Goal: Task Accomplishment & Management: Complete application form

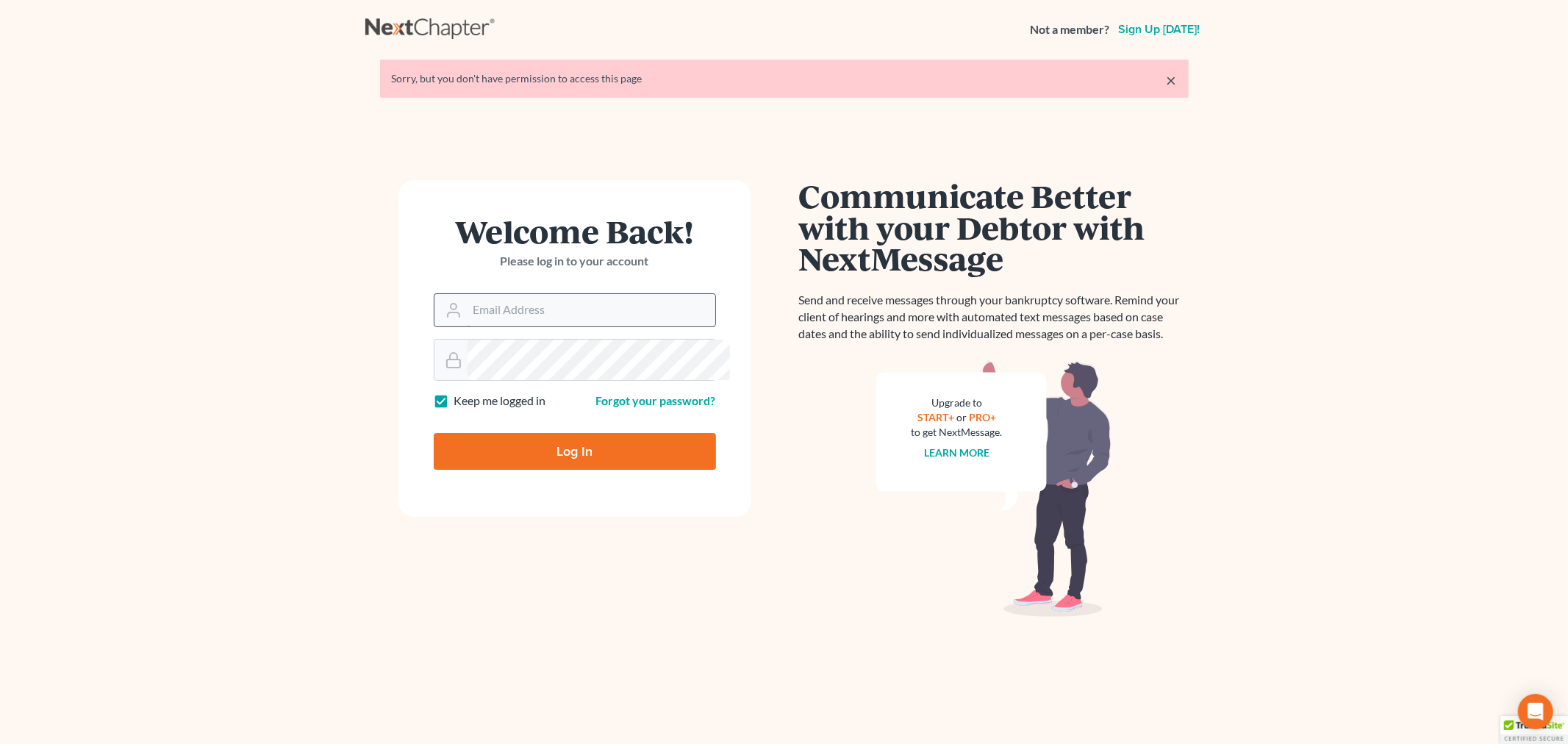
click at [548, 327] on input "Email Address" at bounding box center [591, 310] width 248 height 33
click at [434, 433] on input "Log In" at bounding box center [575, 451] width 282 height 37
type input "Thinking..."
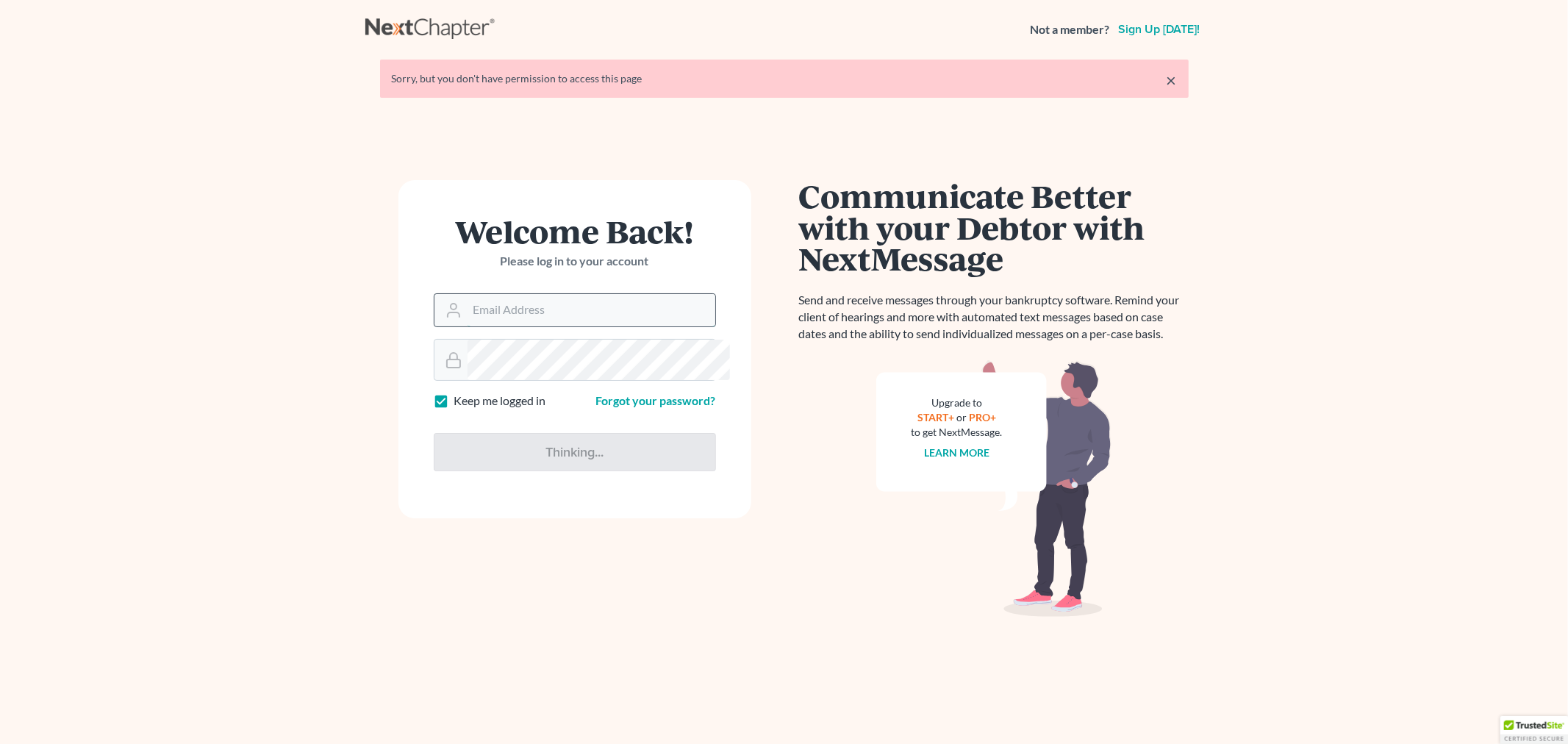
type input "[PERSON_NAME][EMAIL_ADDRESS][DOMAIN_NAME]"
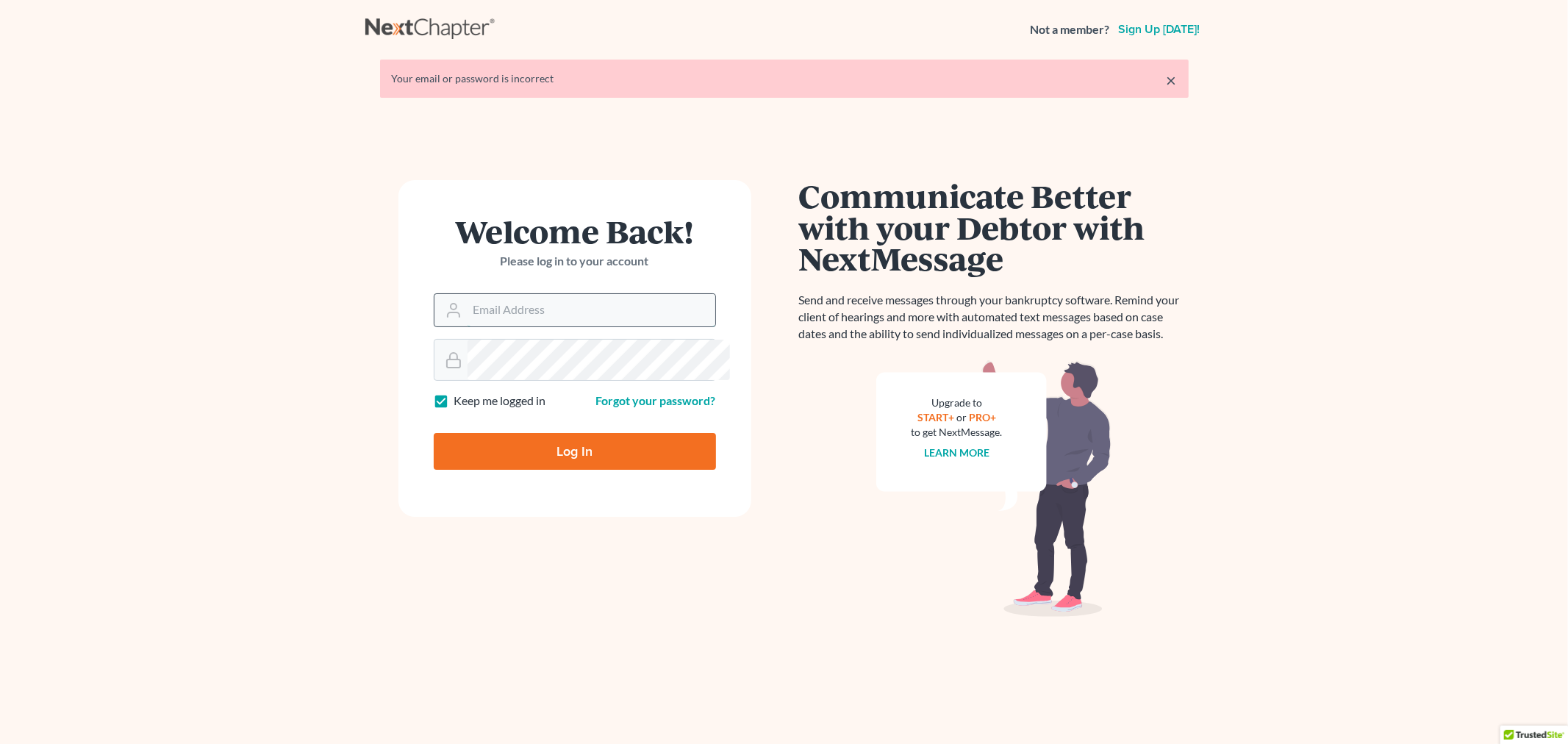
click at [606, 327] on input "Email Address" at bounding box center [591, 310] width 248 height 33
type input "[PERSON_NAME][EMAIL_ADDRESS][DOMAIN_NAME]"
click at [577, 470] on input "Log In" at bounding box center [575, 451] width 282 height 37
type input "Thinking..."
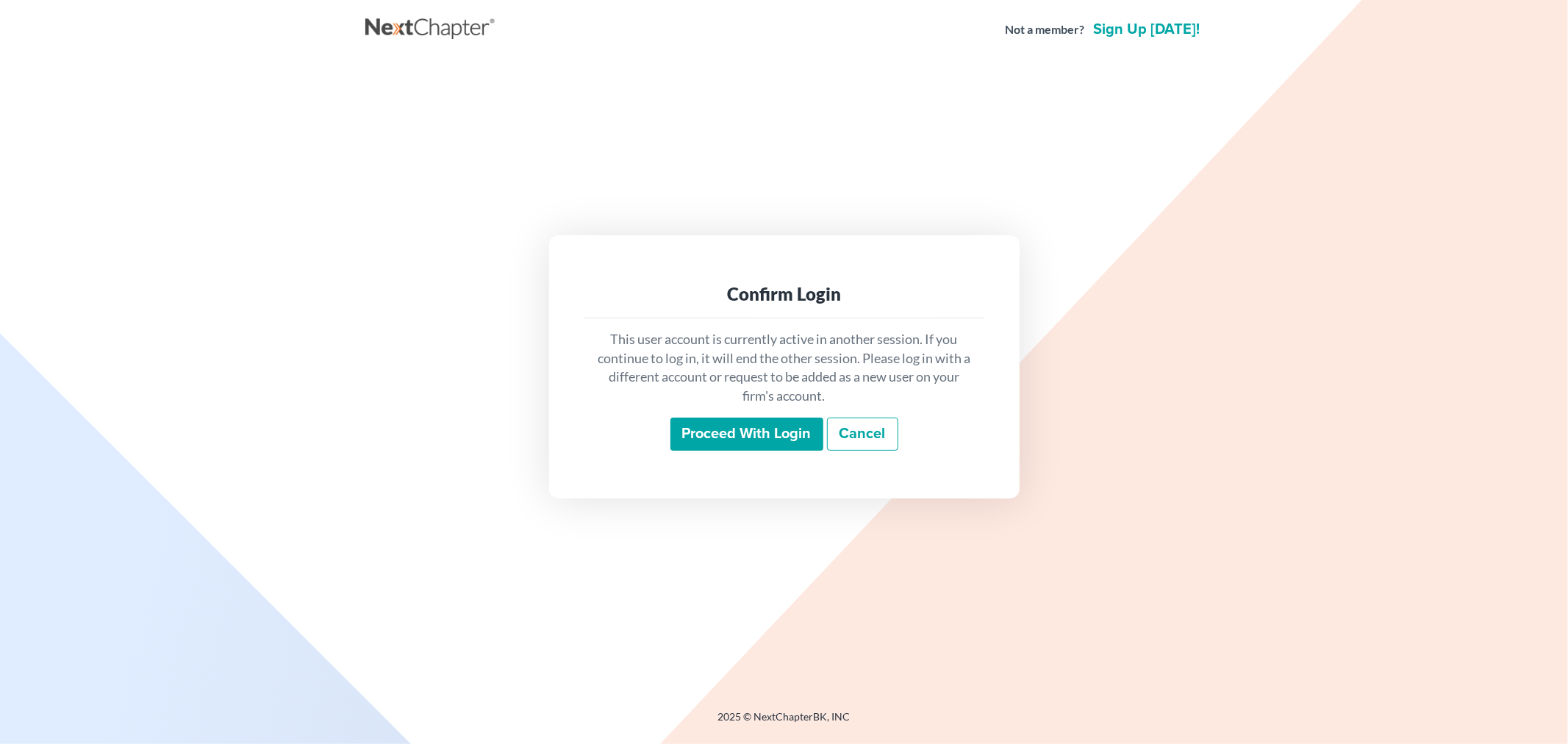
click at [746, 451] on input "Proceed with login" at bounding box center [747, 434] width 153 height 34
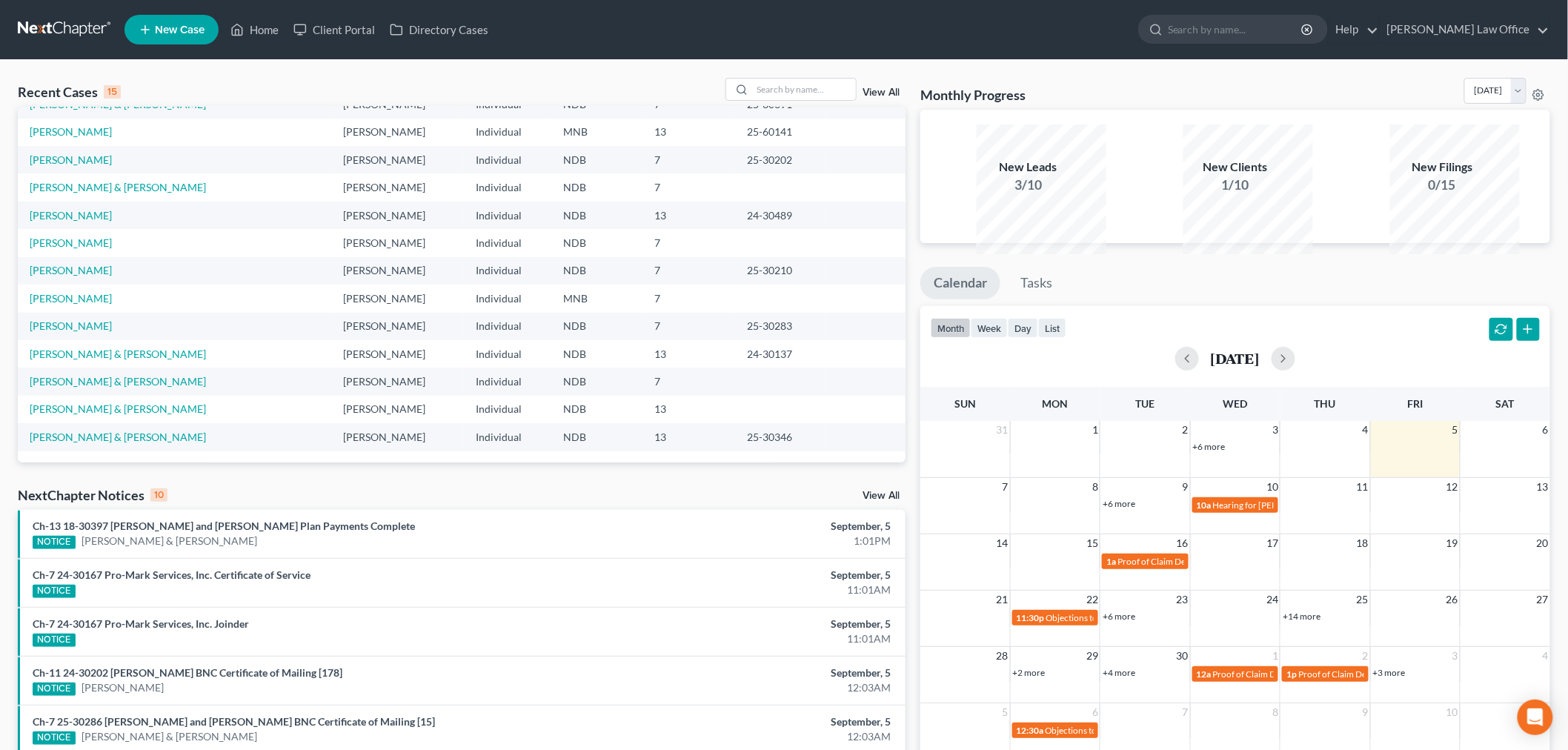
scroll to position [127, 0]
click at [774, 100] on input "search" at bounding box center [804, 89] width 104 height 21
type input "quade"
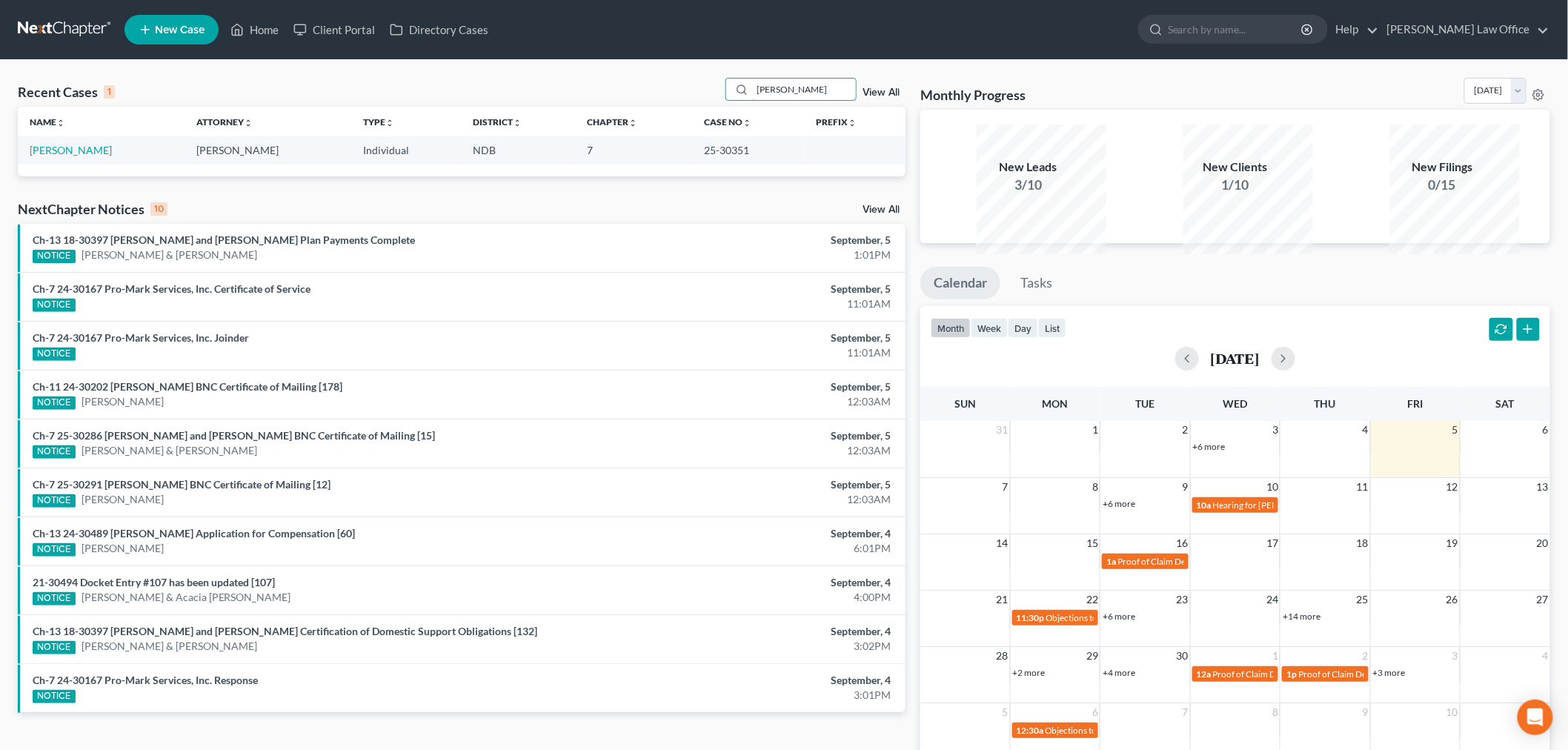
scroll to position [0, 0]
click at [78, 156] on link "[PERSON_NAME]" at bounding box center [71, 149] width 83 height 12
select select "8"
select select "6"
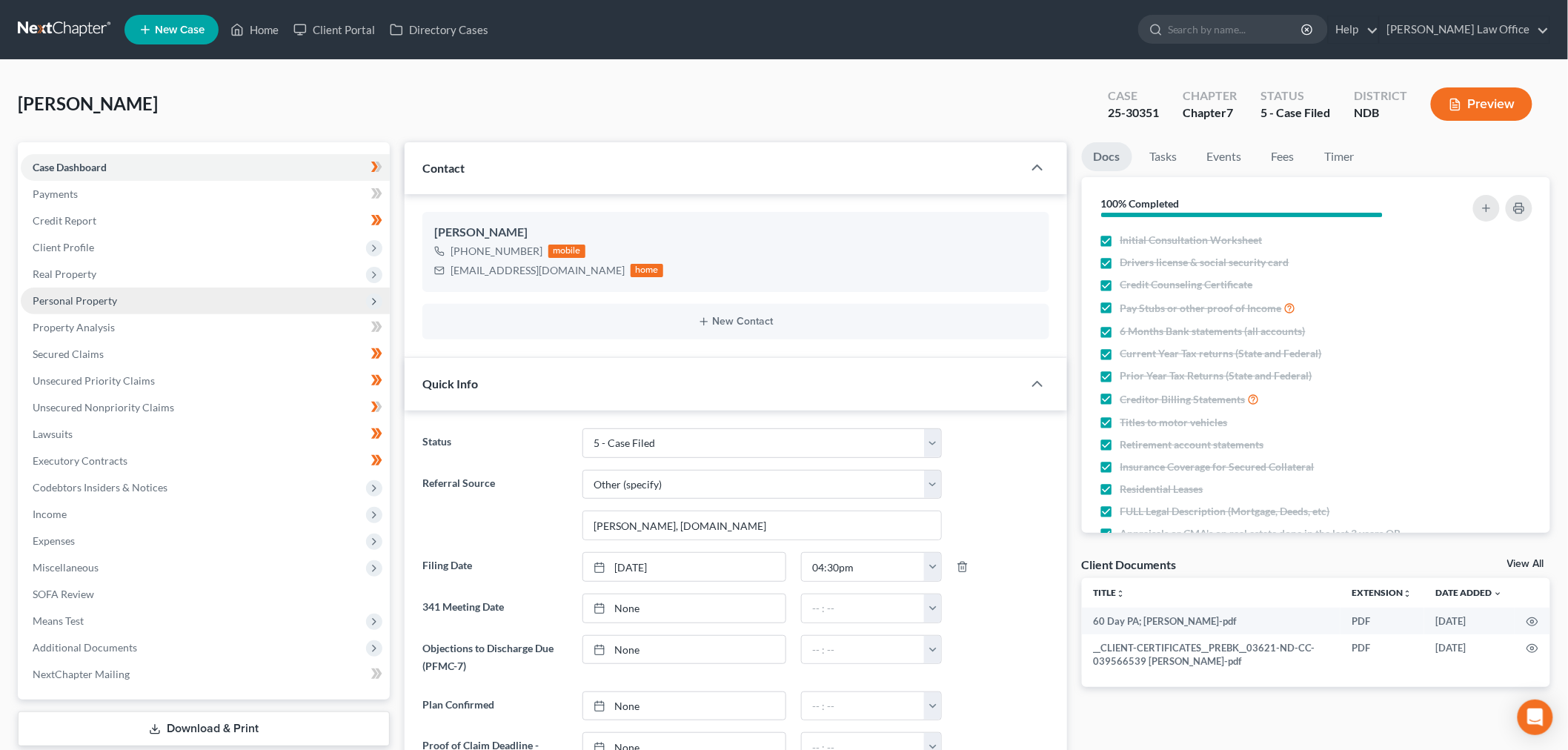
scroll to position [360, 0]
click at [190, 261] on span "Client Profile" at bounding box center [205, 248] width 369 height 26
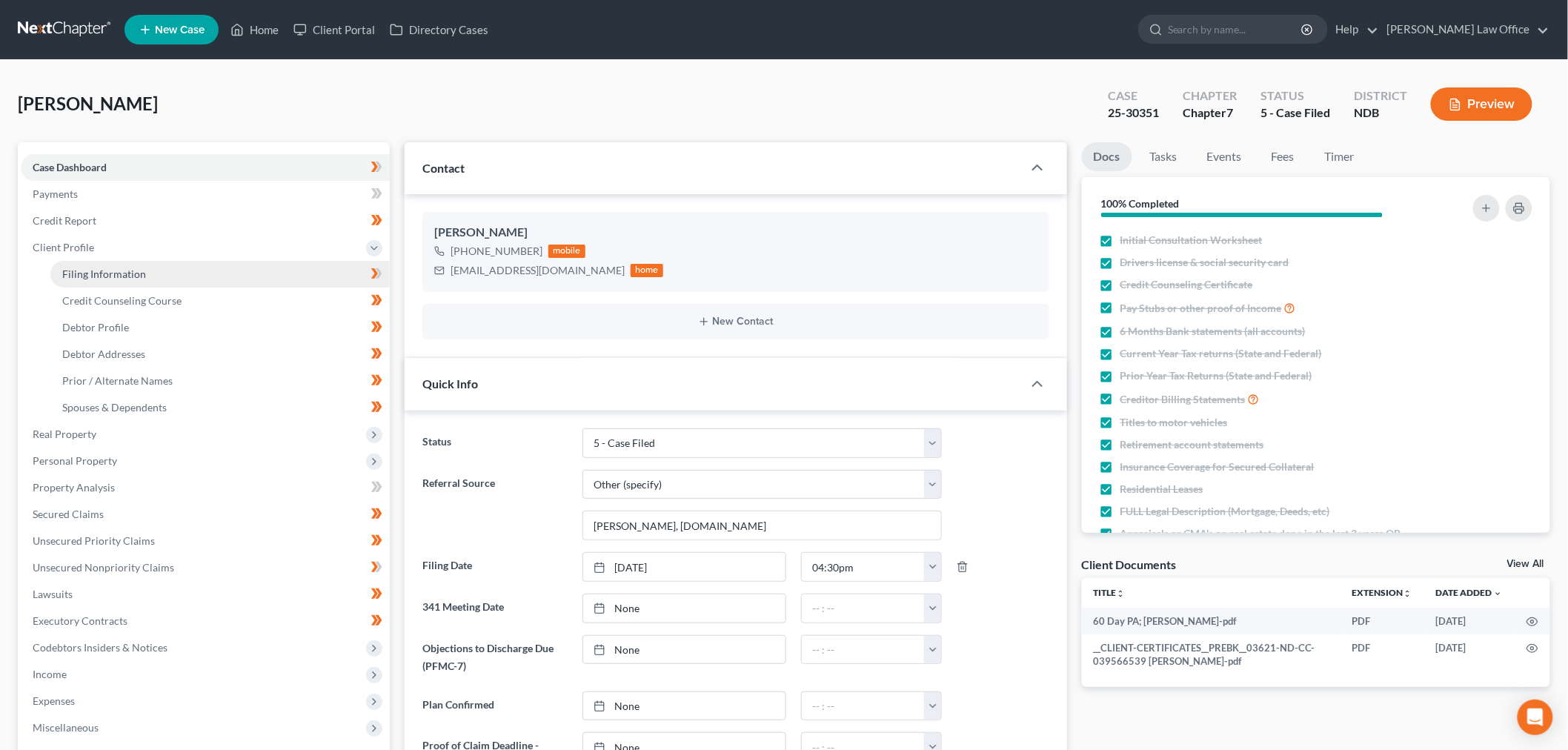
click at [202, 287] on link "Filing Information" at bounding box center [220, 274] width 339 height 26
select select "1"
select select "0"
select select "29"
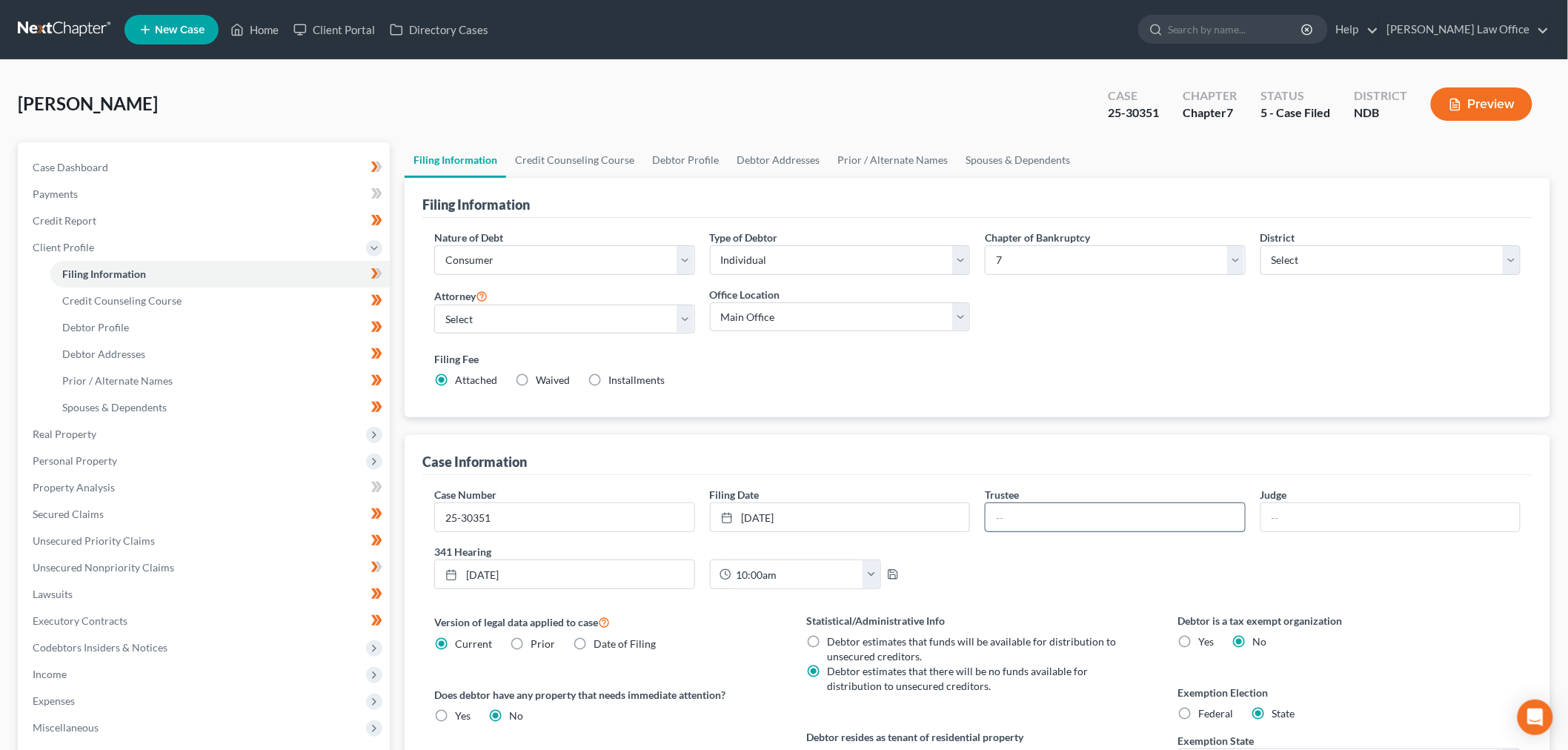
click at [1085, 531] on input "text" at bounding box center [1115, 517] width 259 height 28
type input "Doeling"
click at [1375, 531] on input "text" at bounding box center [1391, 517] width 259 height 28
type input "Hastings"
click at [1045, 601] on div "Case Number 25-30351 Filing Date 8/11/2025 close Date 8/11/2025 Time 12:00 AM c…" at bounding box center [977, 544] width 1101 height 114
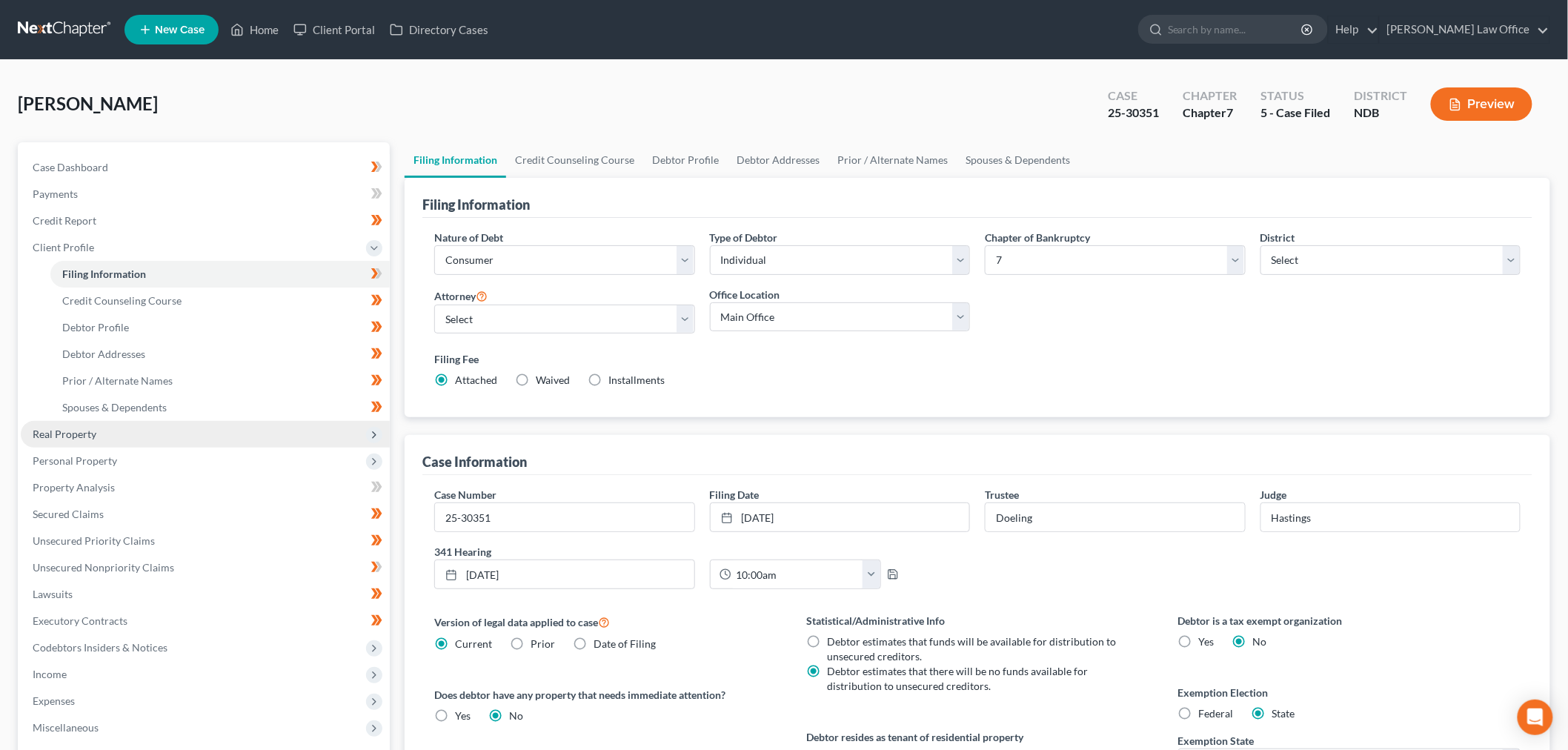
drag, startPoint x: 108, startPoint y: 546, endPoint x: 120, endPoint y: 546, distance: 12.0
click at [97, 440] on span "Real Property" at bounding box center [64, 433] width 64 height 12
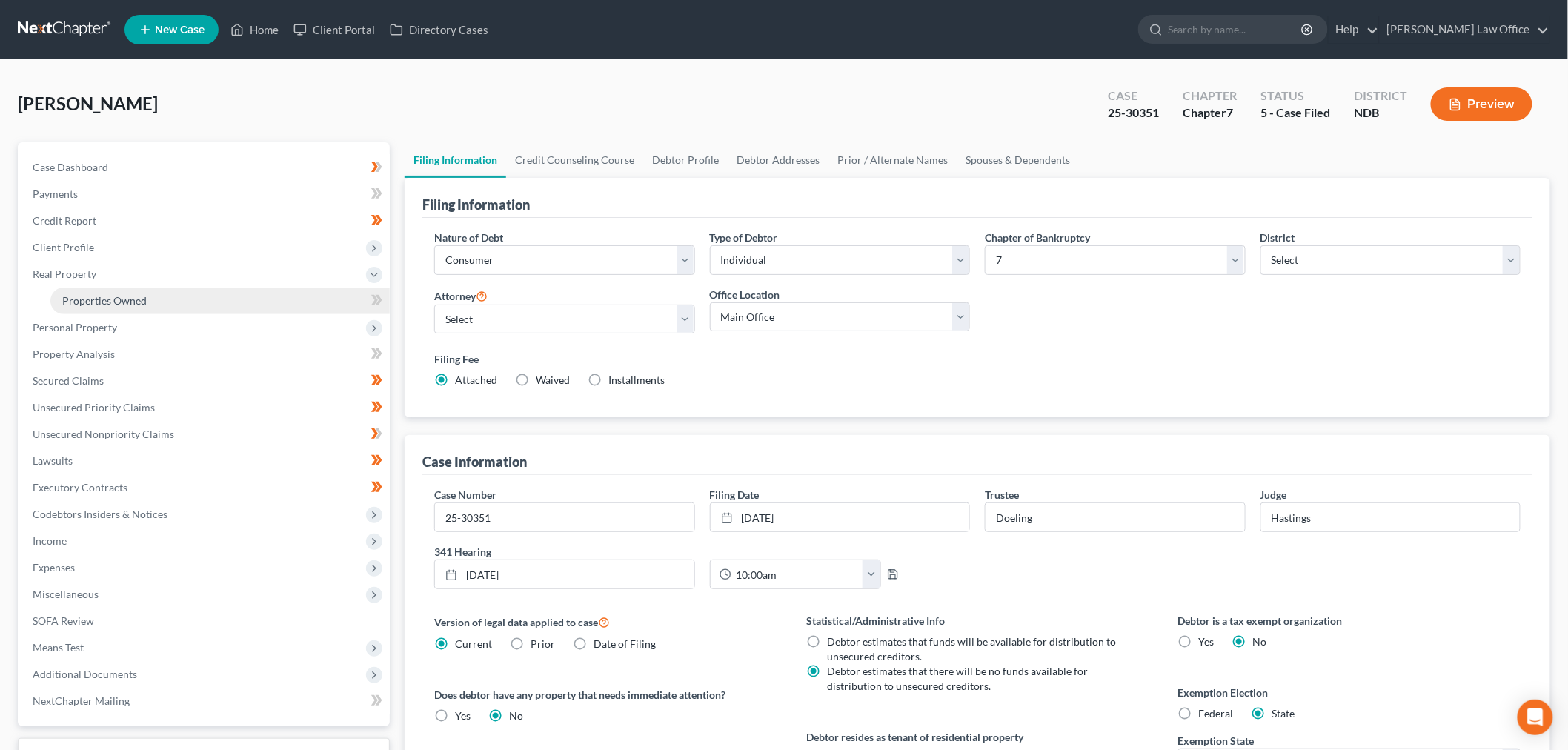
click at [144, 314] on link "Properties Owned" at bounding box center [220, 300] width 339 height 26
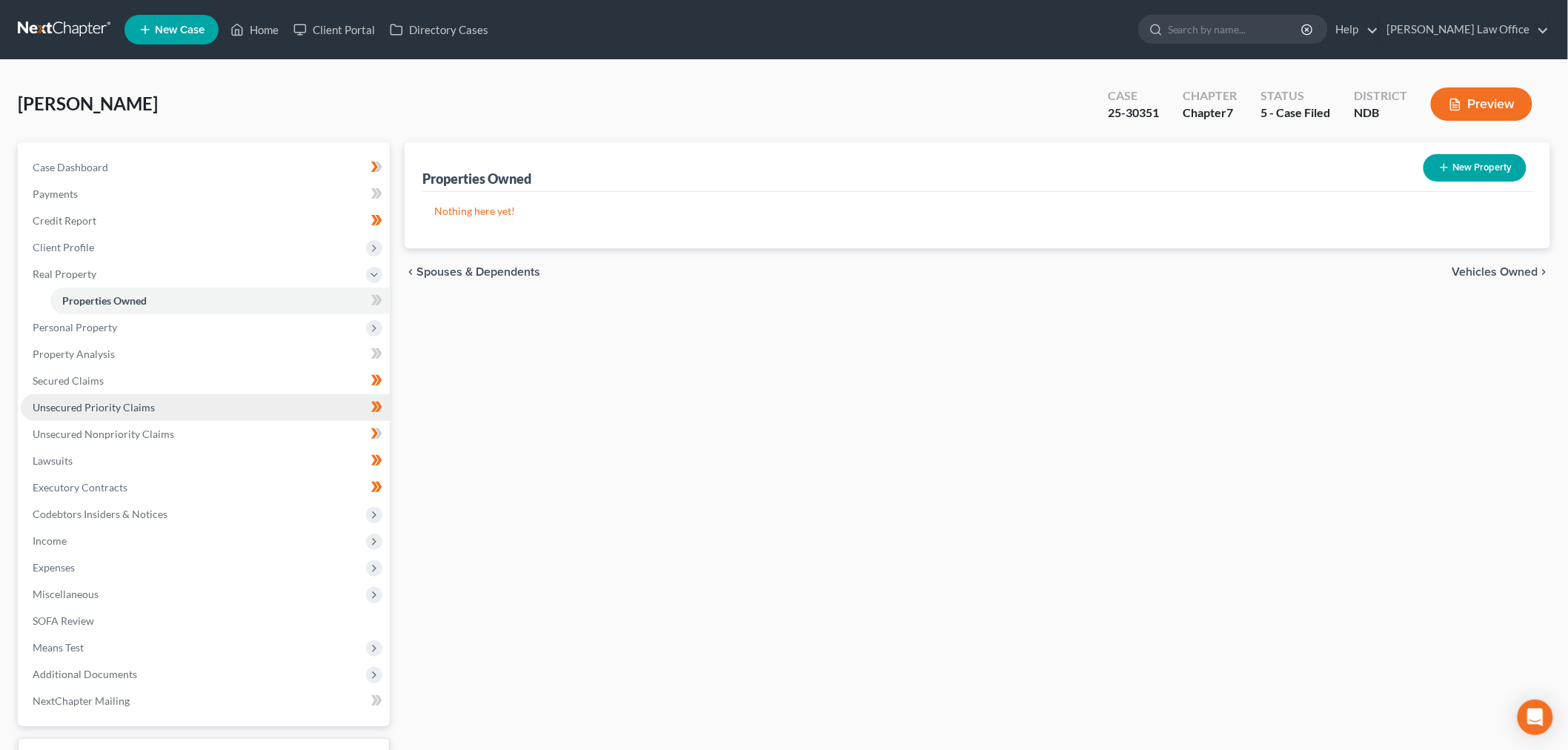
click at [155, 413] on span "Unsecured Priority Claims" at bounding box center [94, 407] width 122 height 12
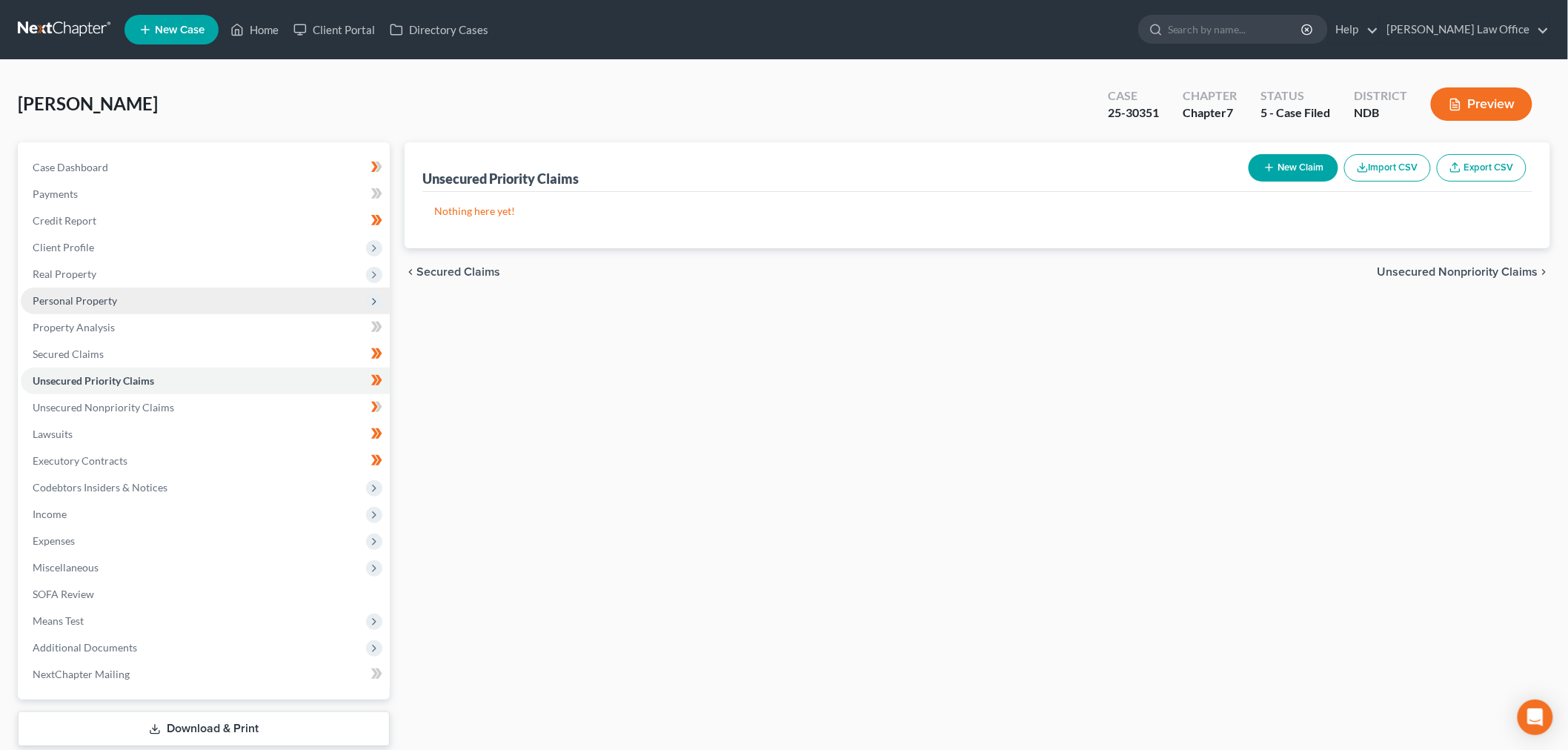
click at [164, 314] on span "Personal Property" at bounding box center [205, 300] width 369 height 26
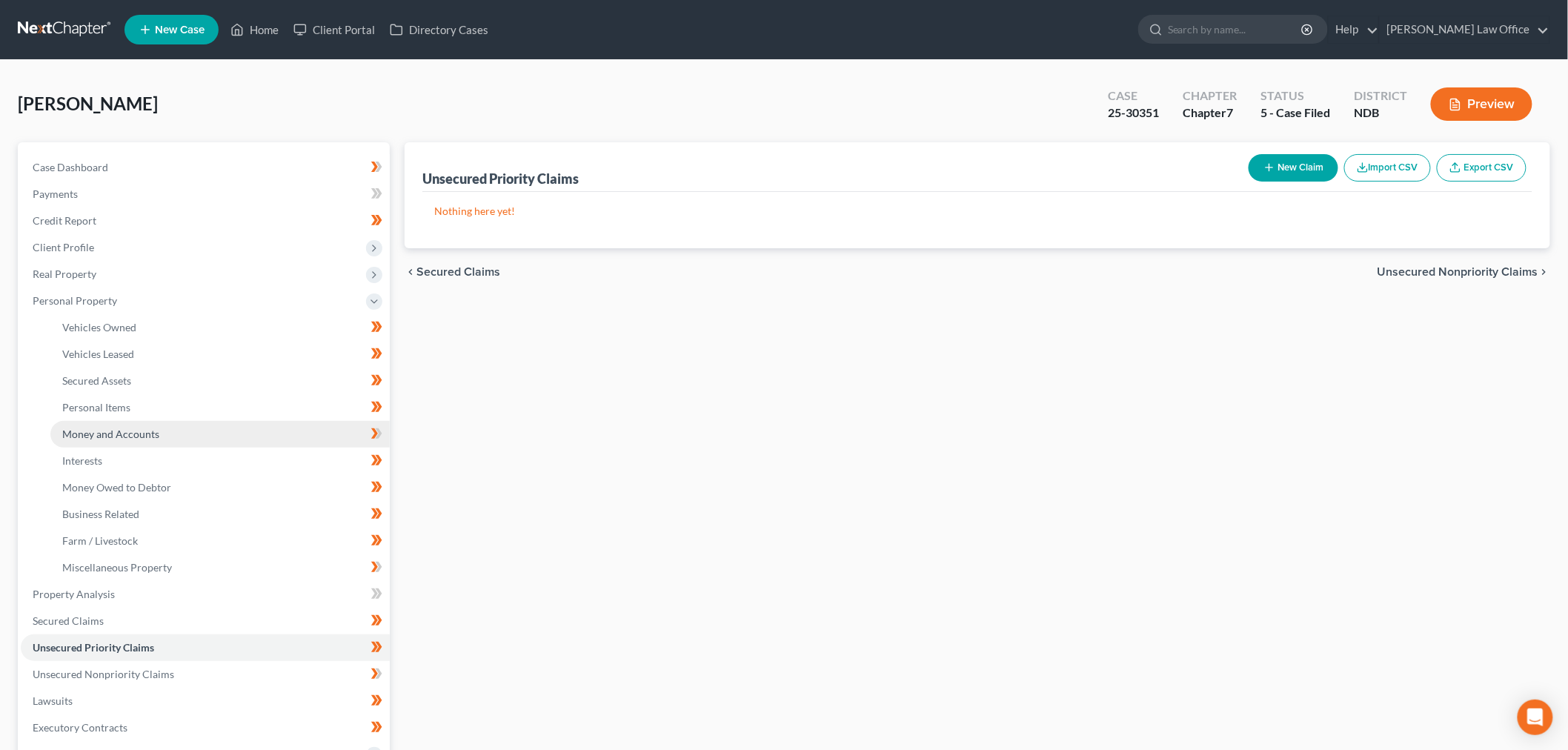
click at [191, 447] on link "Money and Accounts" at bounding box center [220, 434] width 339 height 26
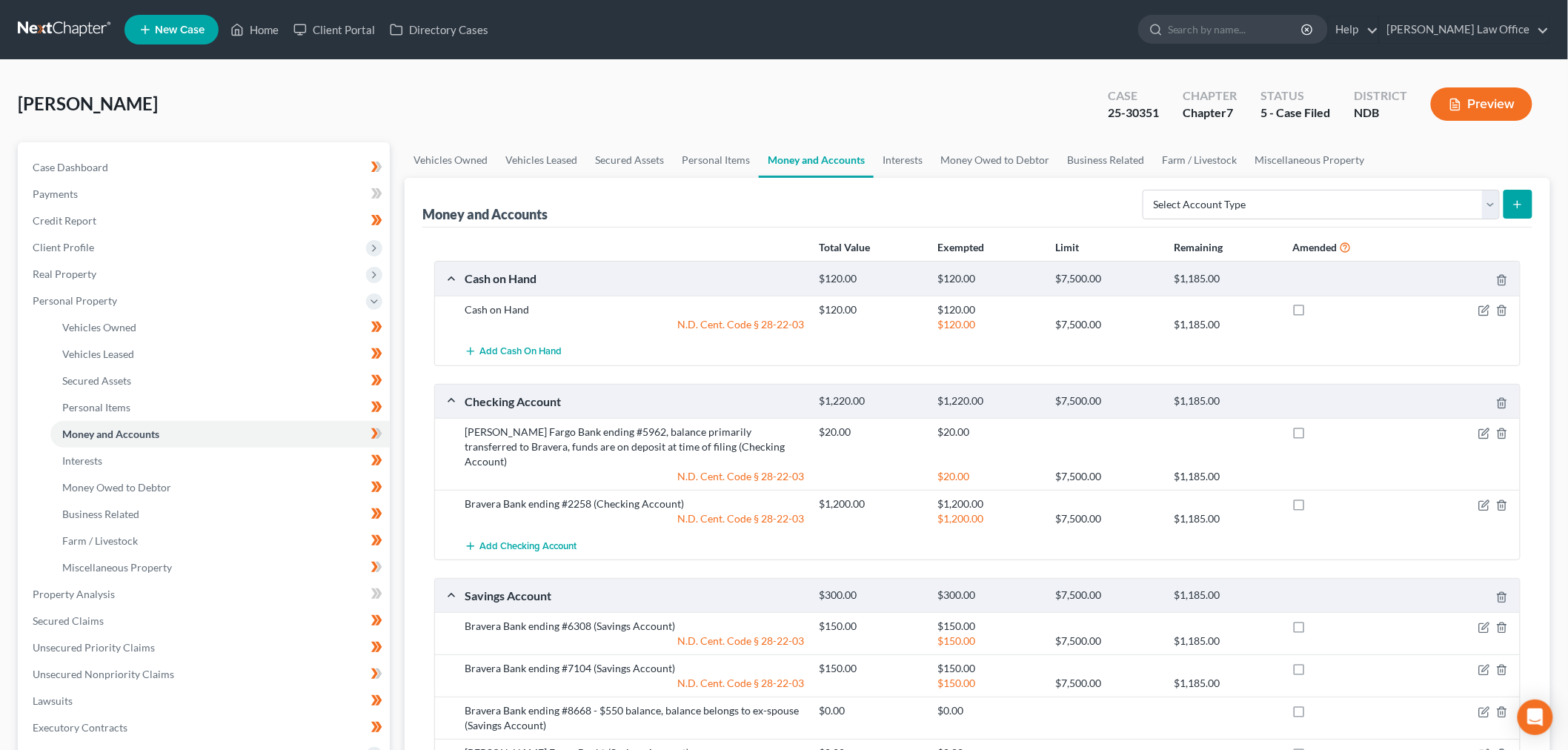
click at [100, 43] on link at bounding box center [65, 30] width 95 height 26
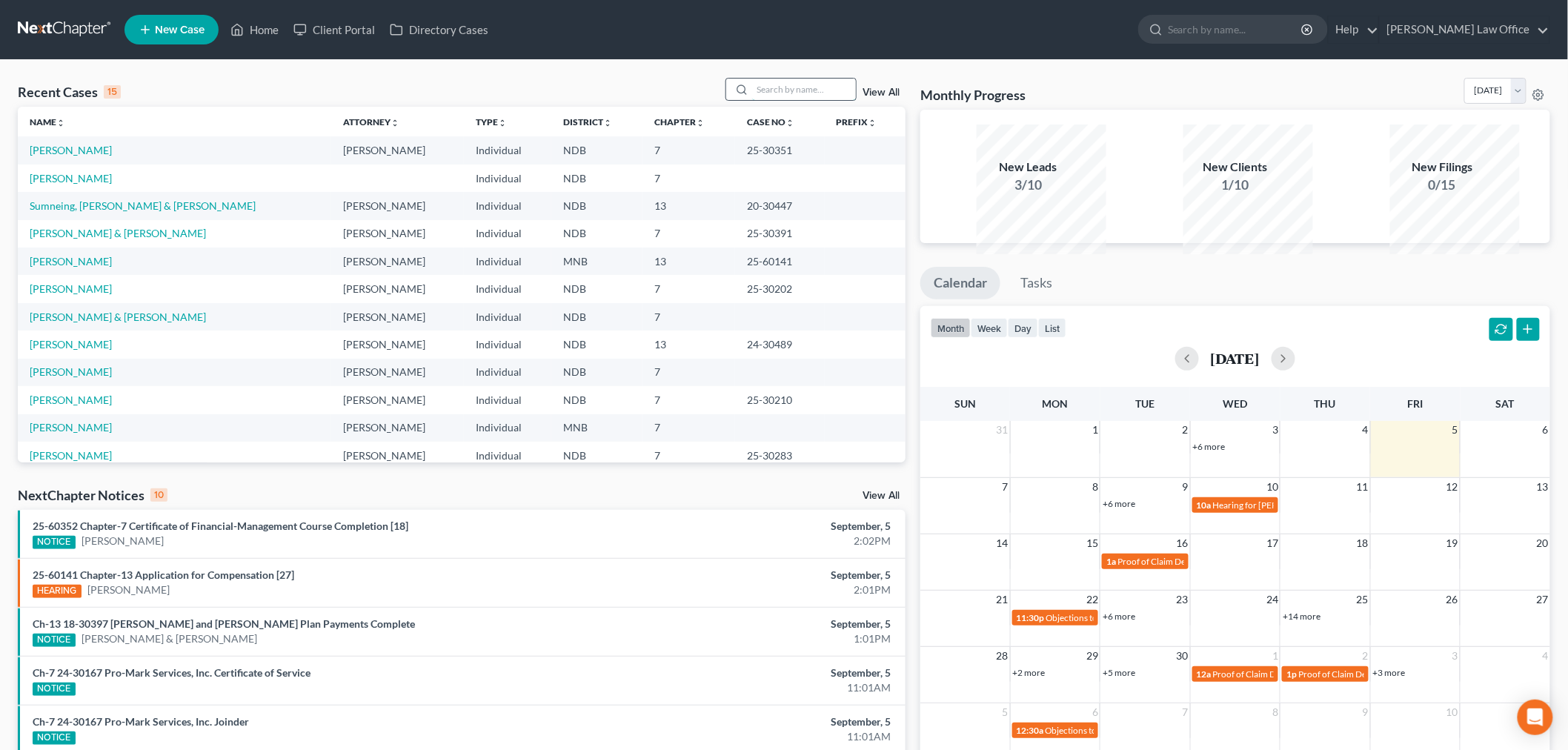
click at [788, 100] on input "search" at bounding box center [804, 89] width 104 height 21
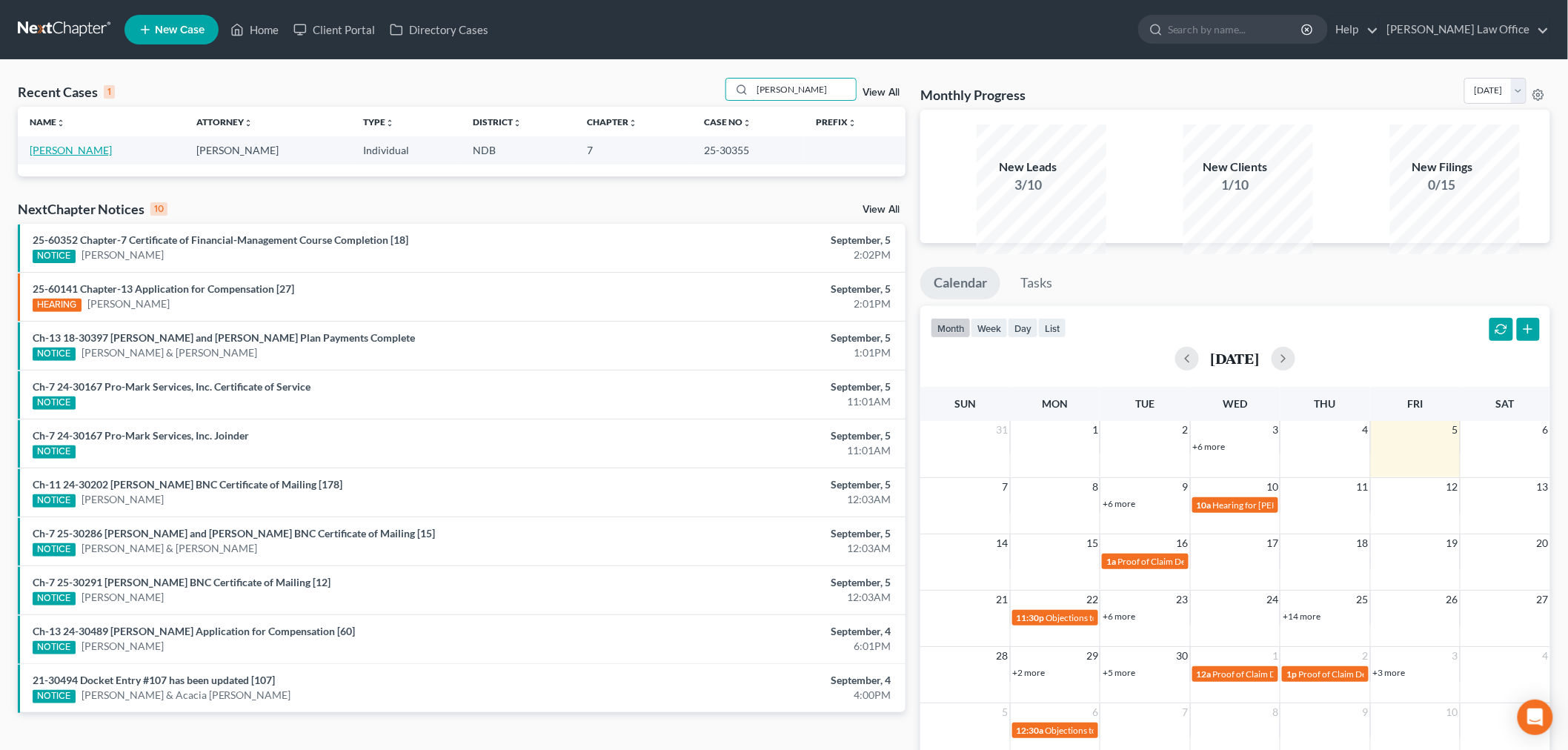
type input "olsen"
click at [64, 156] on link "[PERSON_NAME]" at bounding box center [71, 149] width 83 height 12
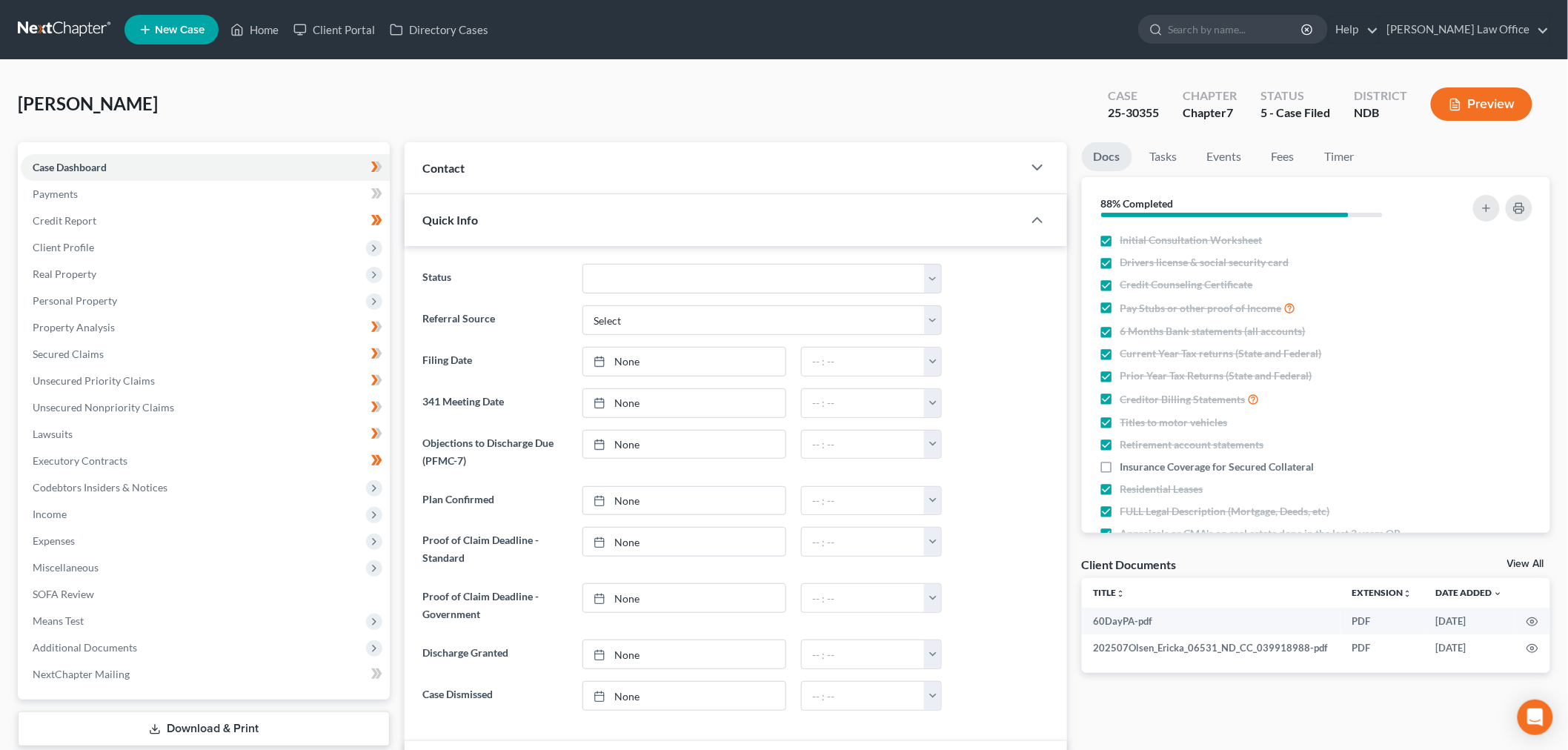
scroll to position [83, 0]
click at [634, 142] on div "Olsen, Ericka Upgraded Case 25-30355 Chapter Chapter 7 Status 5 - Case Filed Di…" at bounding box center [784, 110] width 1533 height 64
click at [619, 193] on div "Contact" at bounding box center [713, 167] width 618 height 51
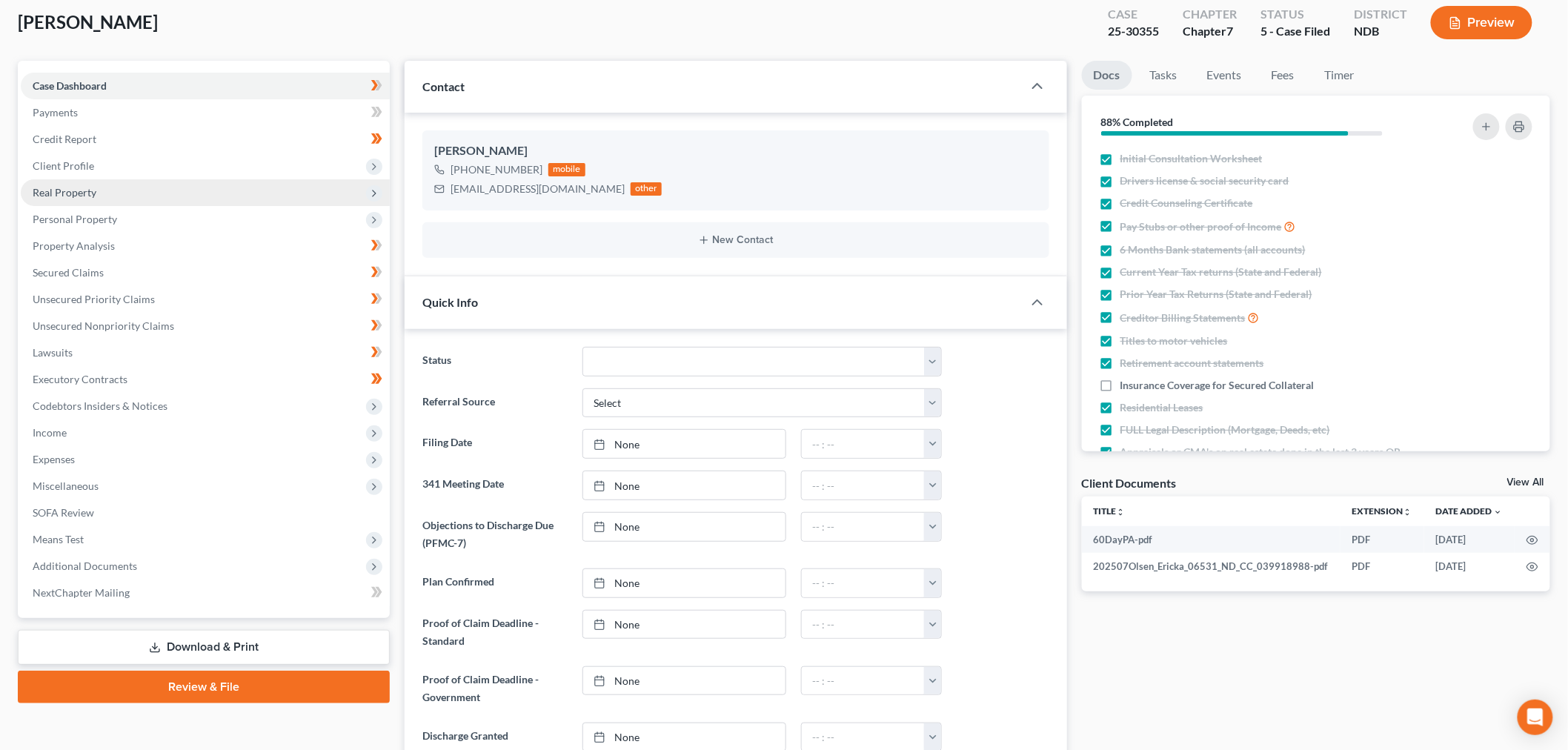
scroll to position [26, 0]
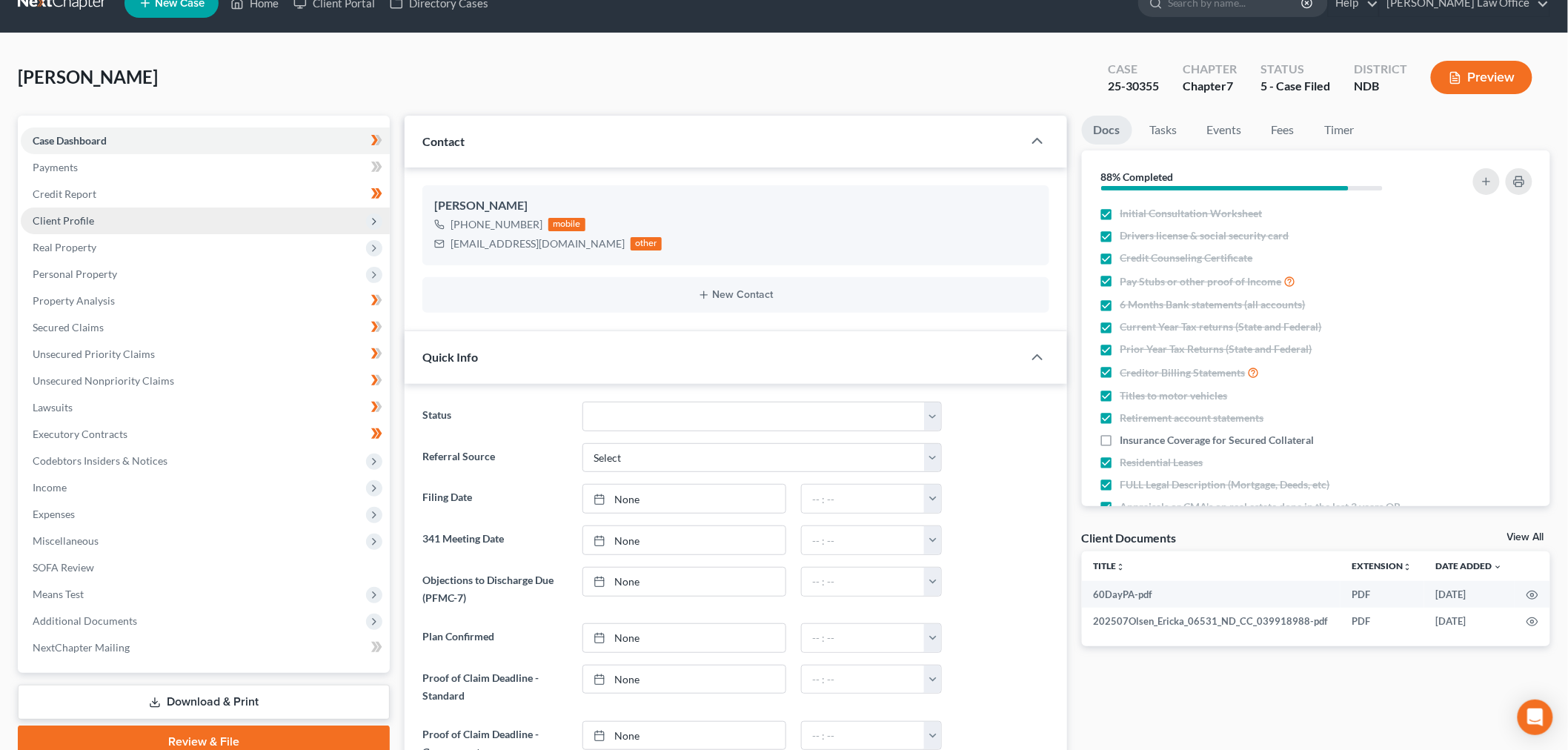
click at [152, 234] on span "Client Profile" at bounding box center [205, 220] width 369 height 26
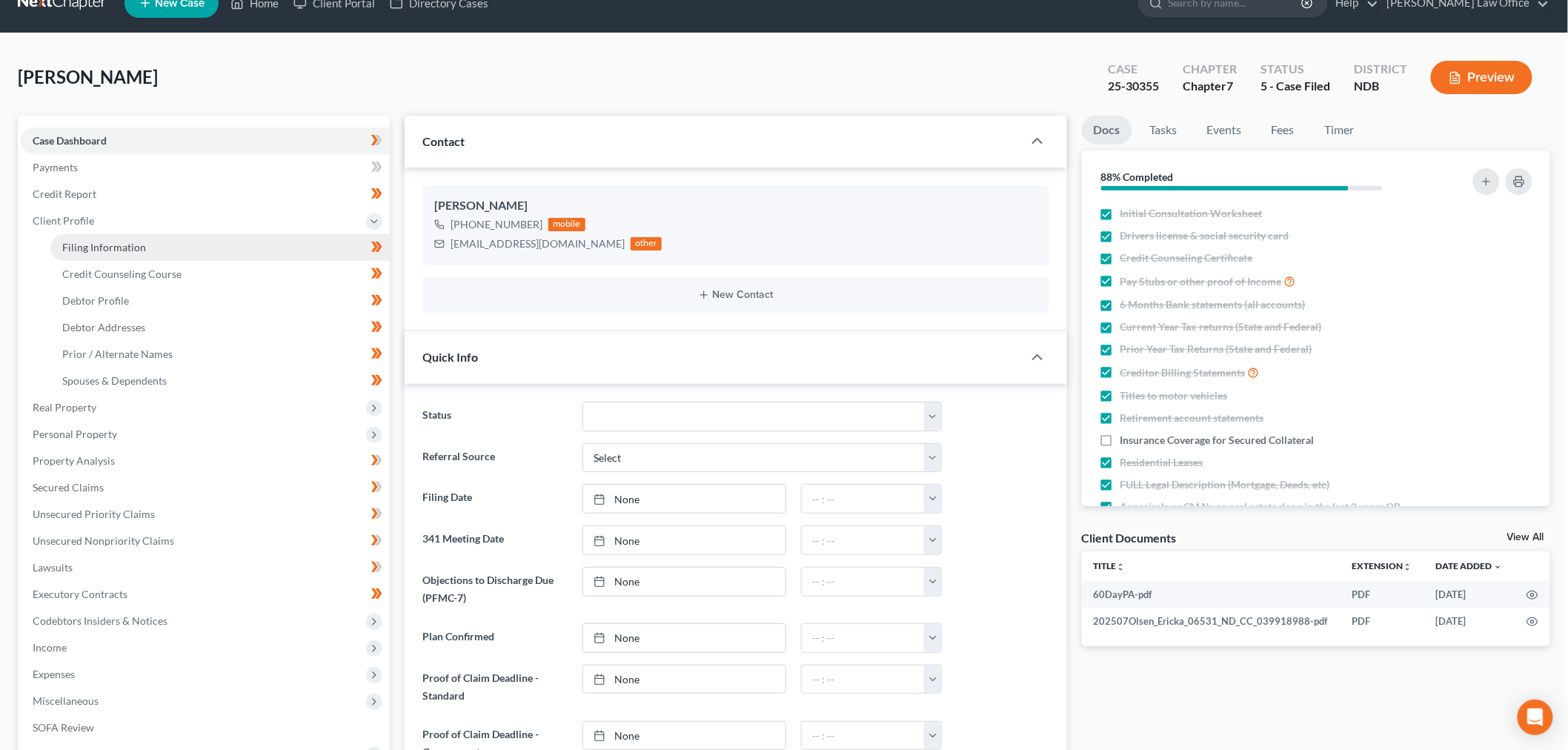
click at [146, 253] on span "Filing Information" at bounding box center [103, 247] width 83 height 12
select select "1"
select select "0"
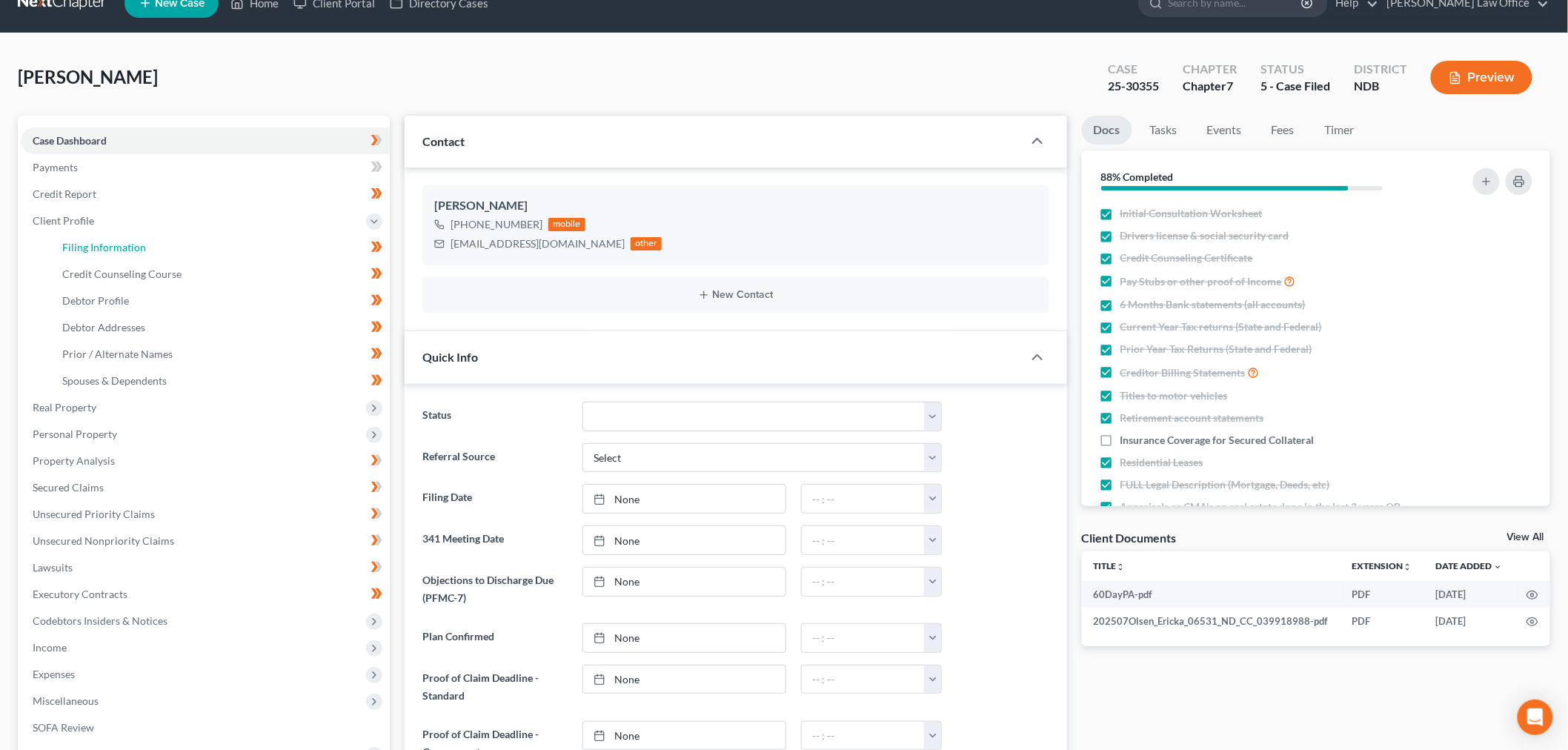
select select "29"
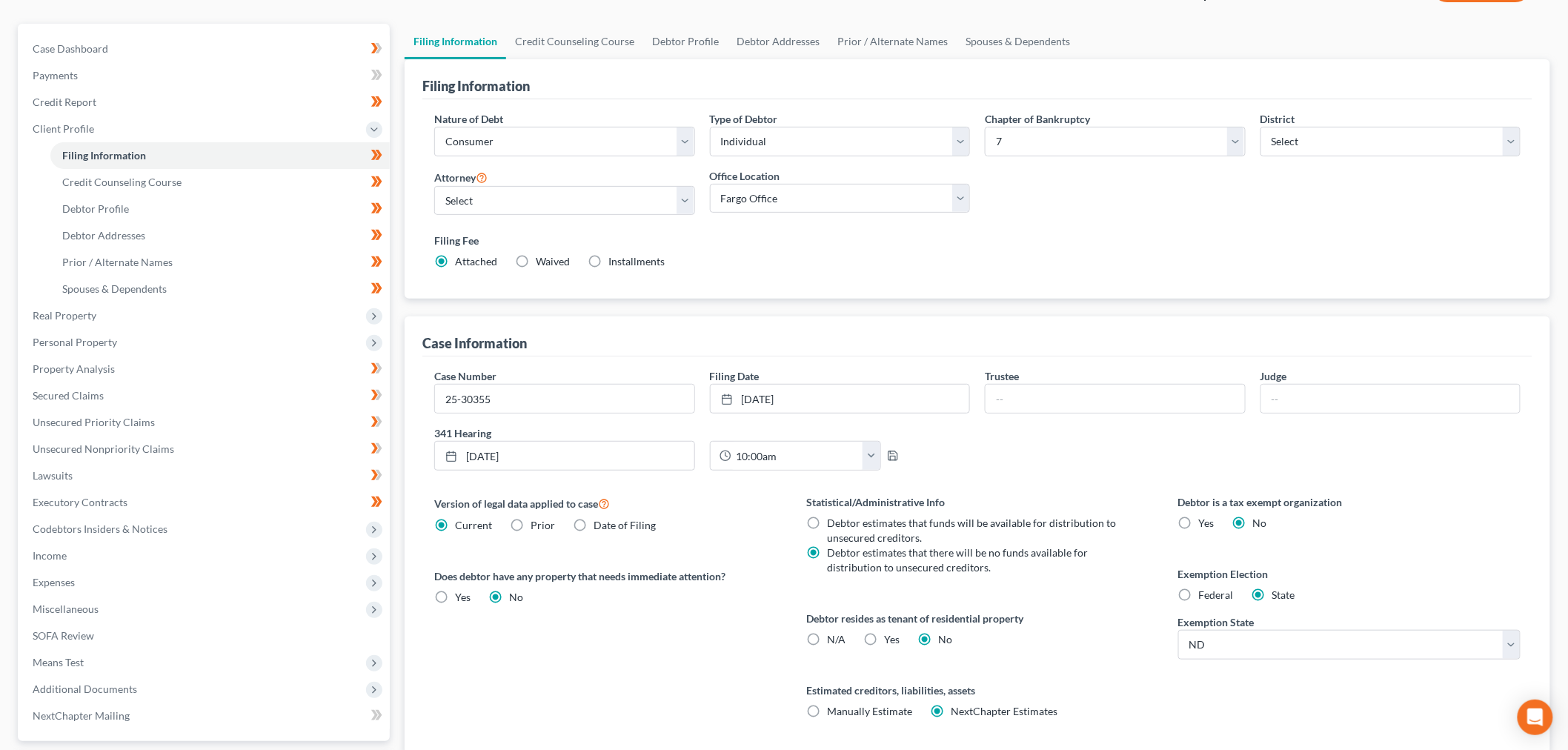
scroll to position [164, 0]
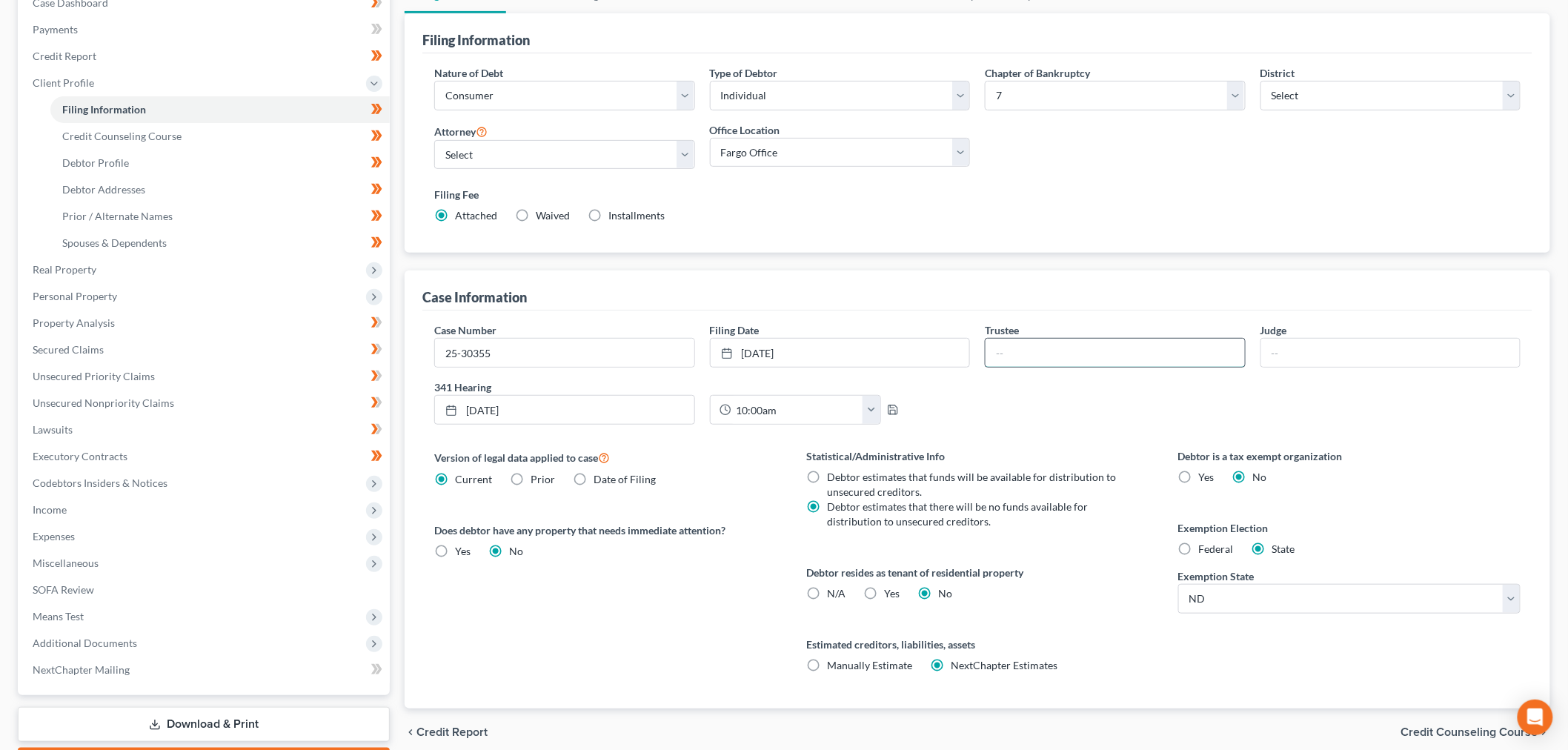
drag, startPoint x: 1152, startPoint y: 476, endPoint x: 1162, endPoint y: 494, distance: 20.6
click at [1152, 367] on input "text" at bounding box center [1115, 352] width 259 height 28
type input "Doeling"
click at [1399, 367] on input "text" at bounding box center [1391, 352] width 259 height 28
type input "Hastings"
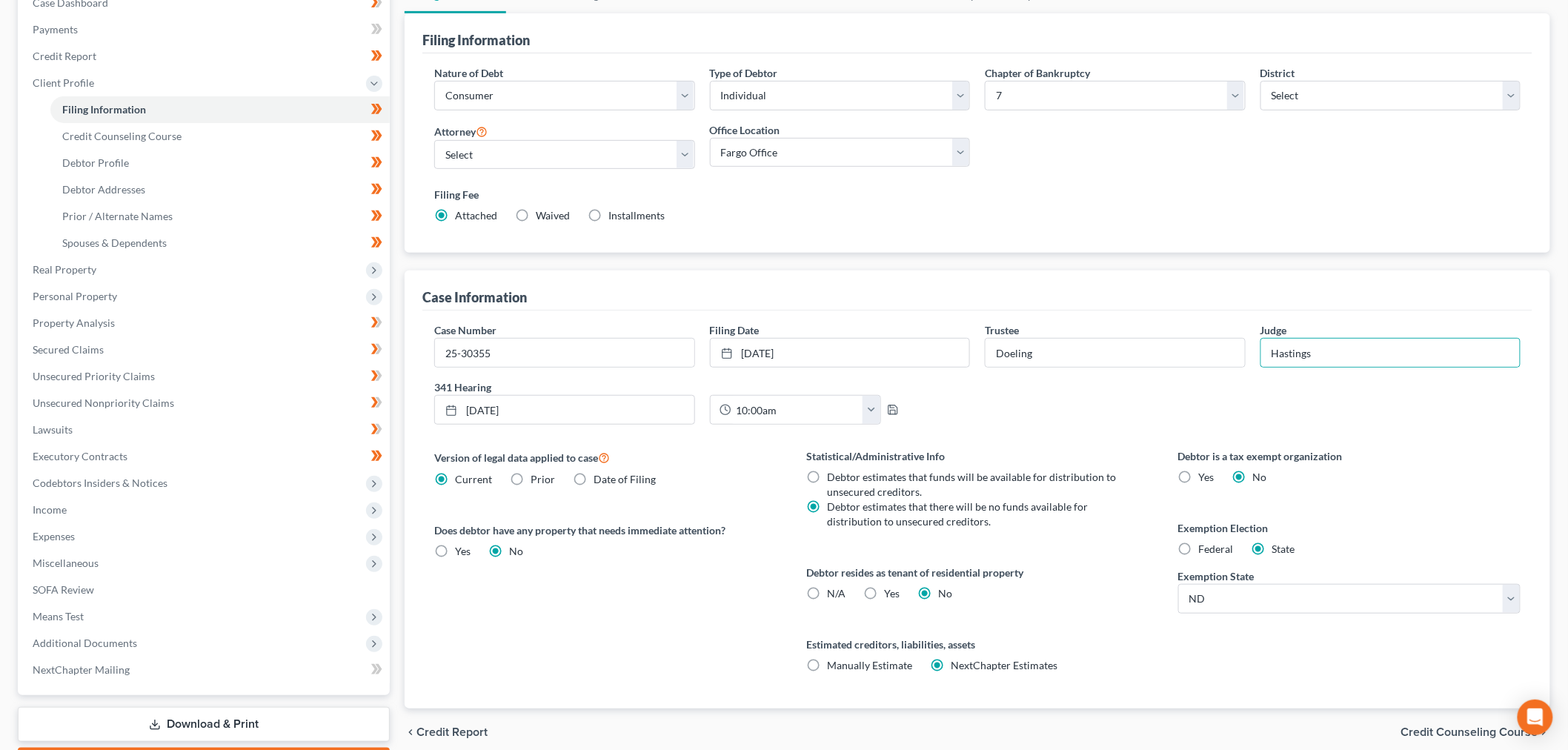
click at [1108, 436] on div "Case Number 25-30355 Filing Date 8/13/2025 close Date 8/13/2025 Time 12:00 AM c…" at bounding box center [977, 380] width 1101 height 114
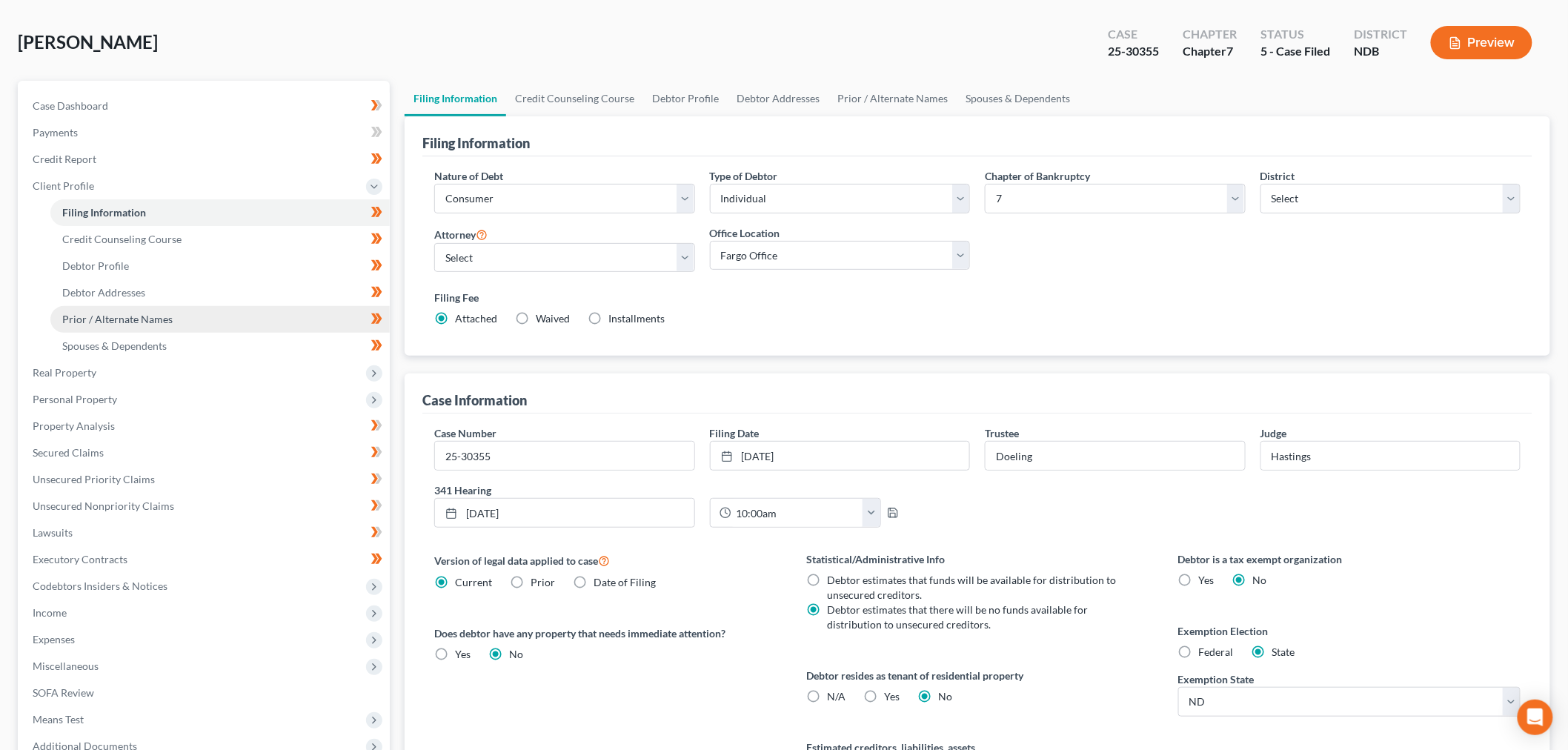
scroll to position [0, 0]
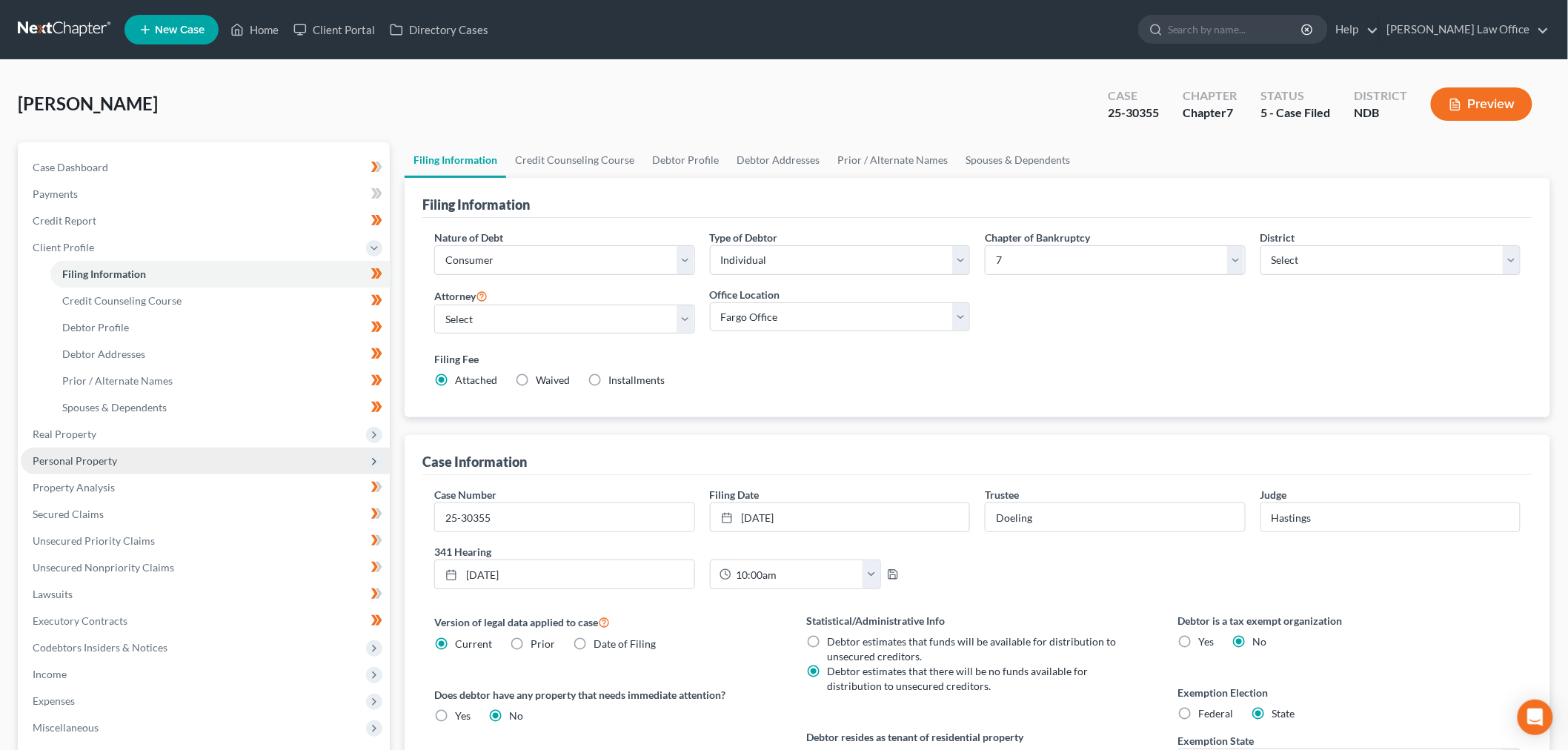
click at [179, 474] on span "Personal Property" at bounding box center [205, 460] width 369 height 26
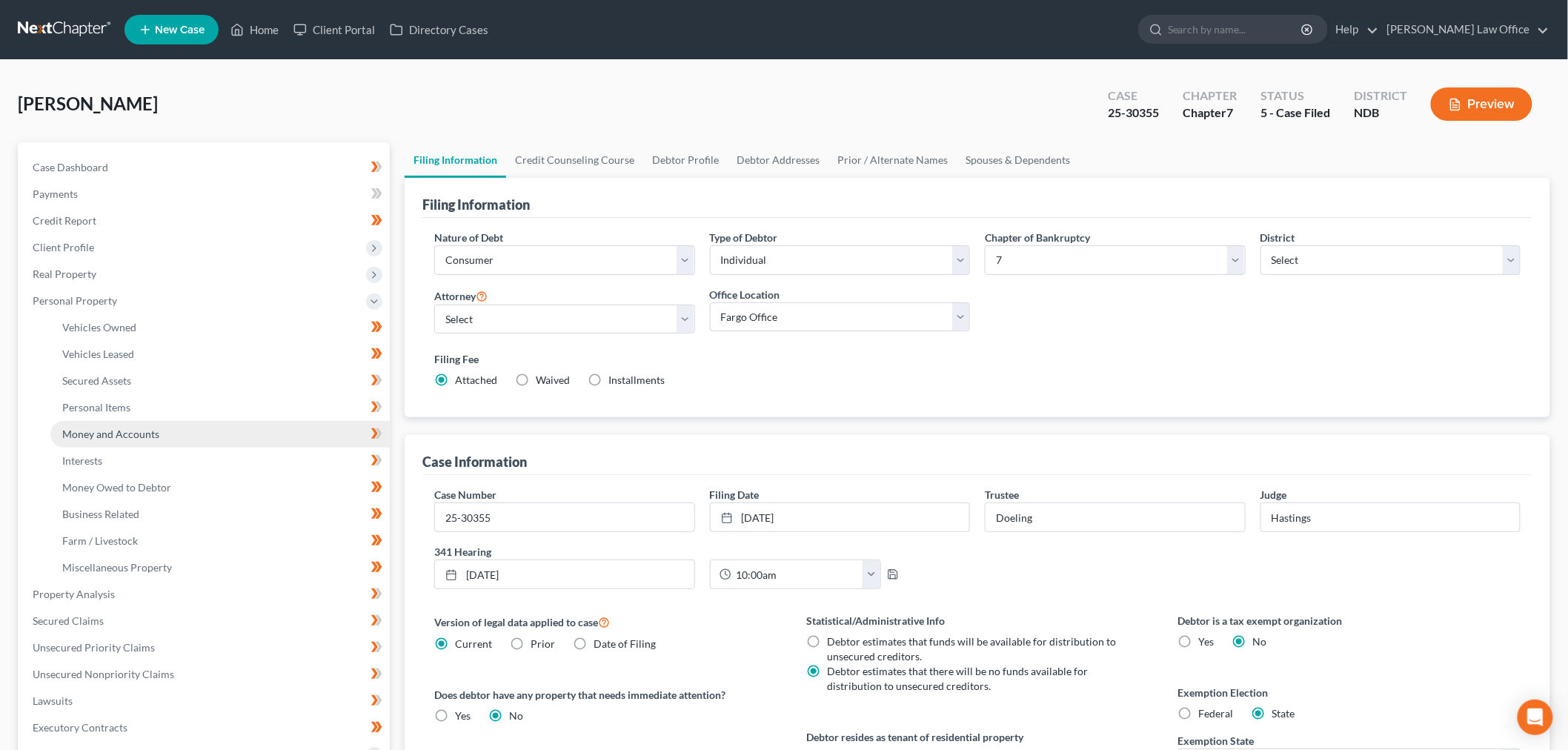
click at [159, 440] on span "Money and Accounts" at bounding box center [111, 433] width 97 height 12
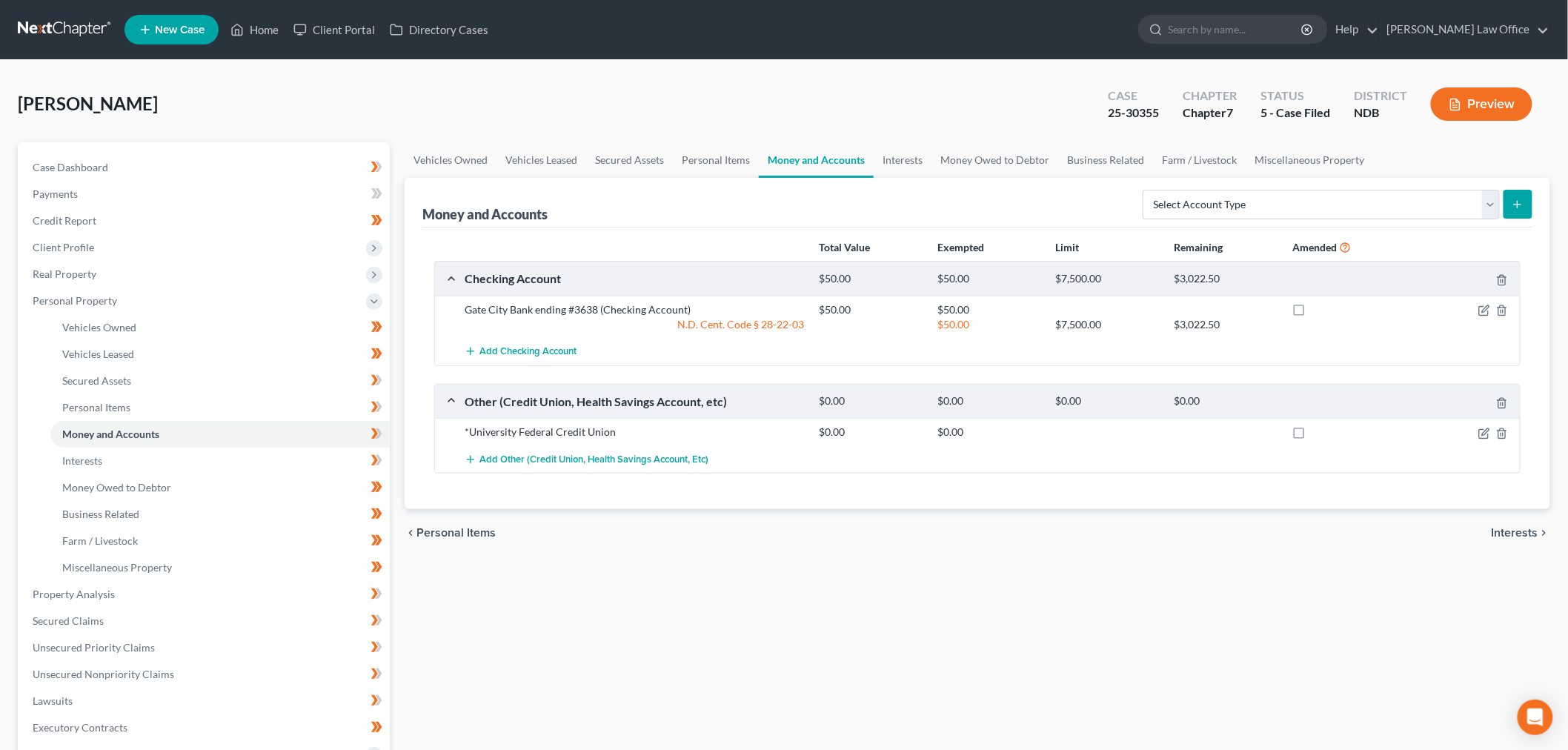
click at [80, 43] on link at bounding box center [65, 30] width 95 height 26
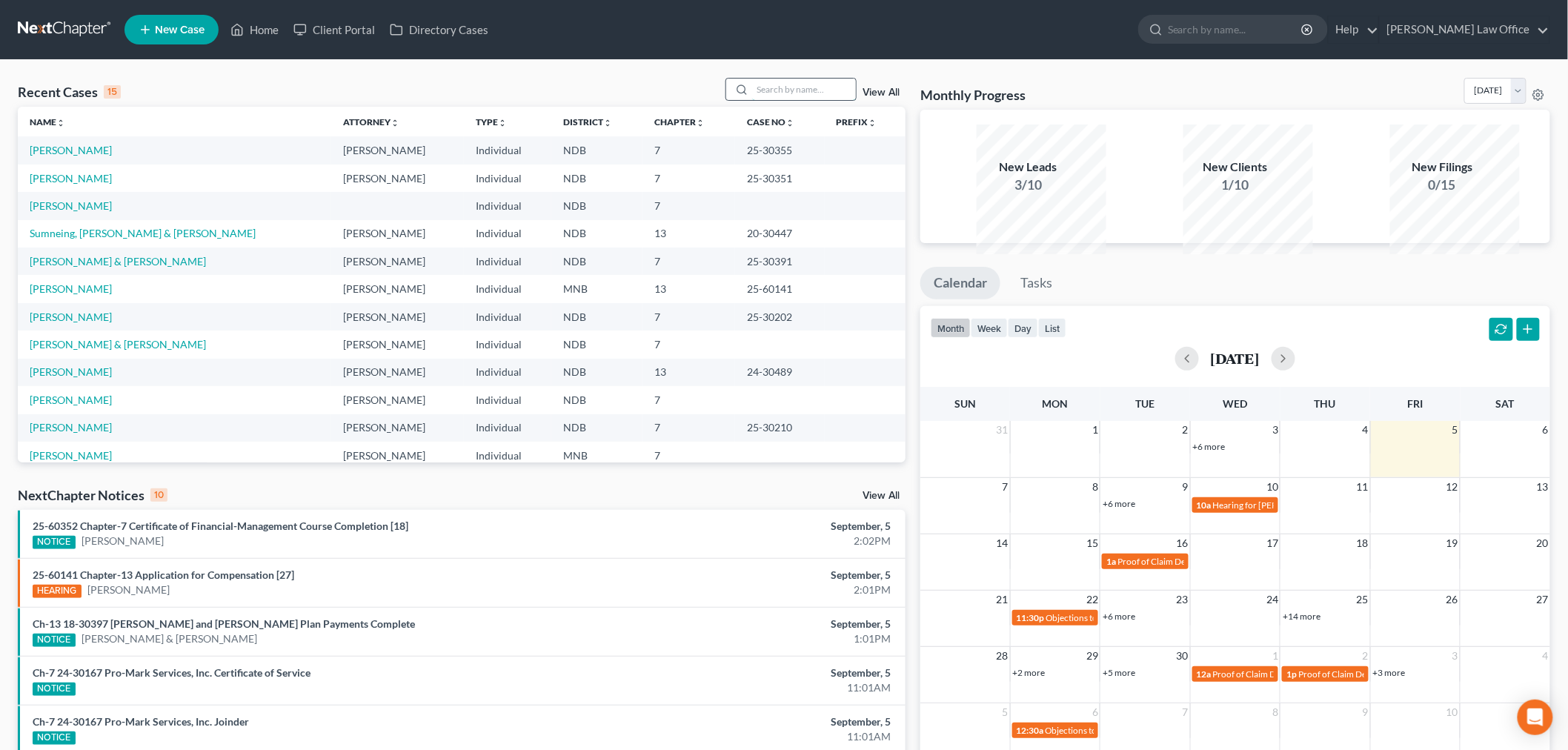
click at [781, 100] on input "search" at bounding box center [804, 89] width 104 height 21
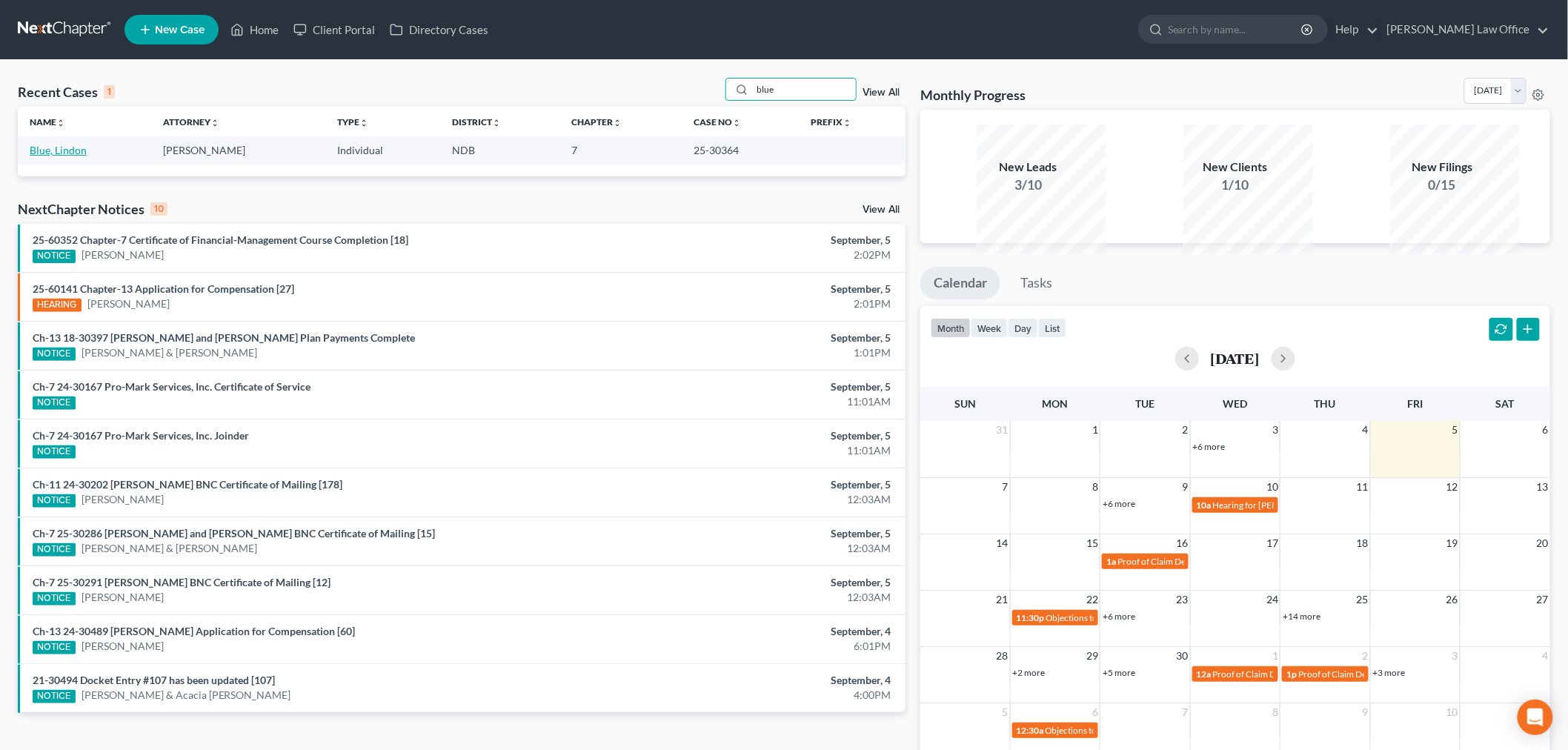
type input "blue"
click at [76, 156] on link "Blue, Lindon" at bounding box center [58, 149] width 57 height 12
select select "0"
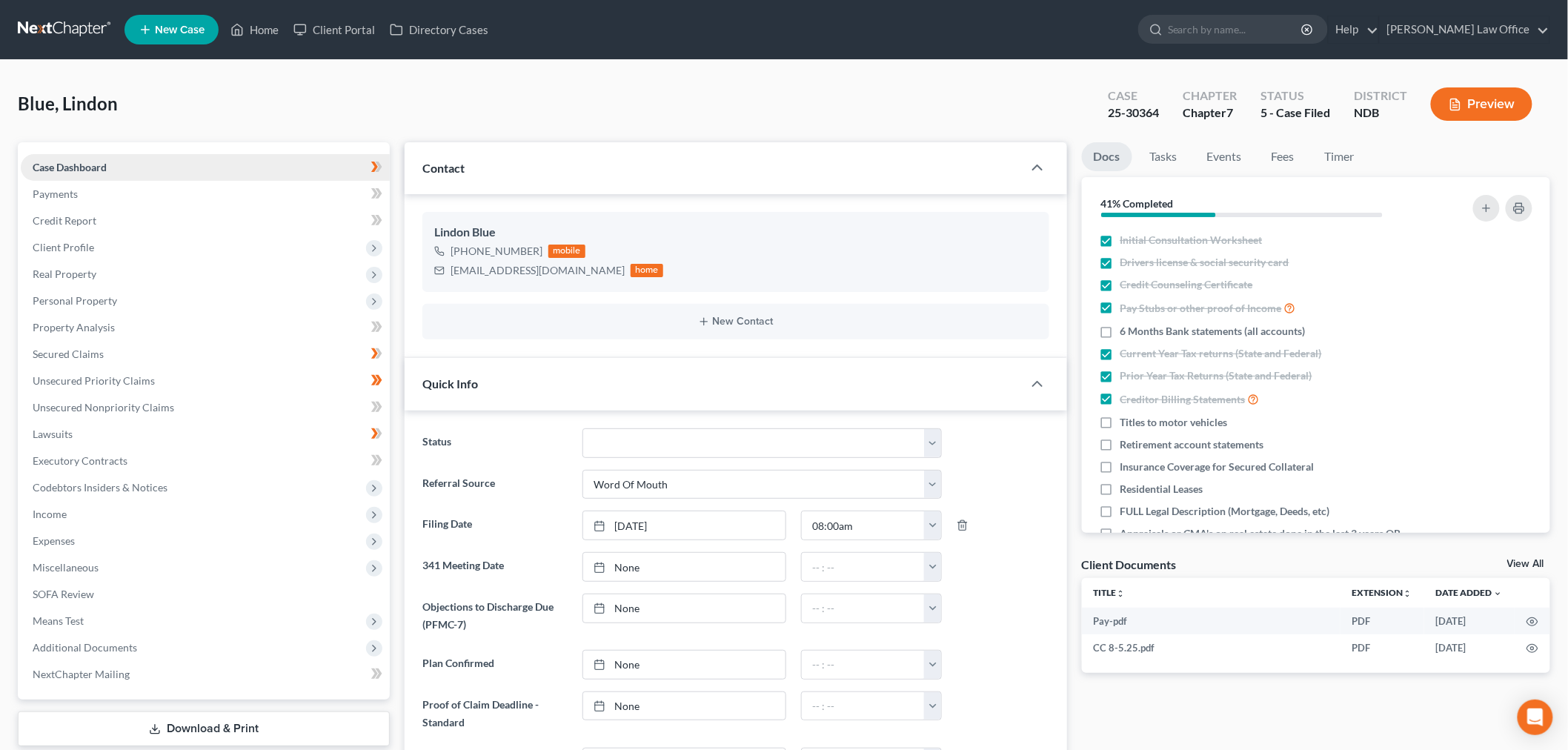
scroll to position [281, 0]
click at [145, 261] on span "Client Profile" at bounding box center [205, 248] width 369 height 26
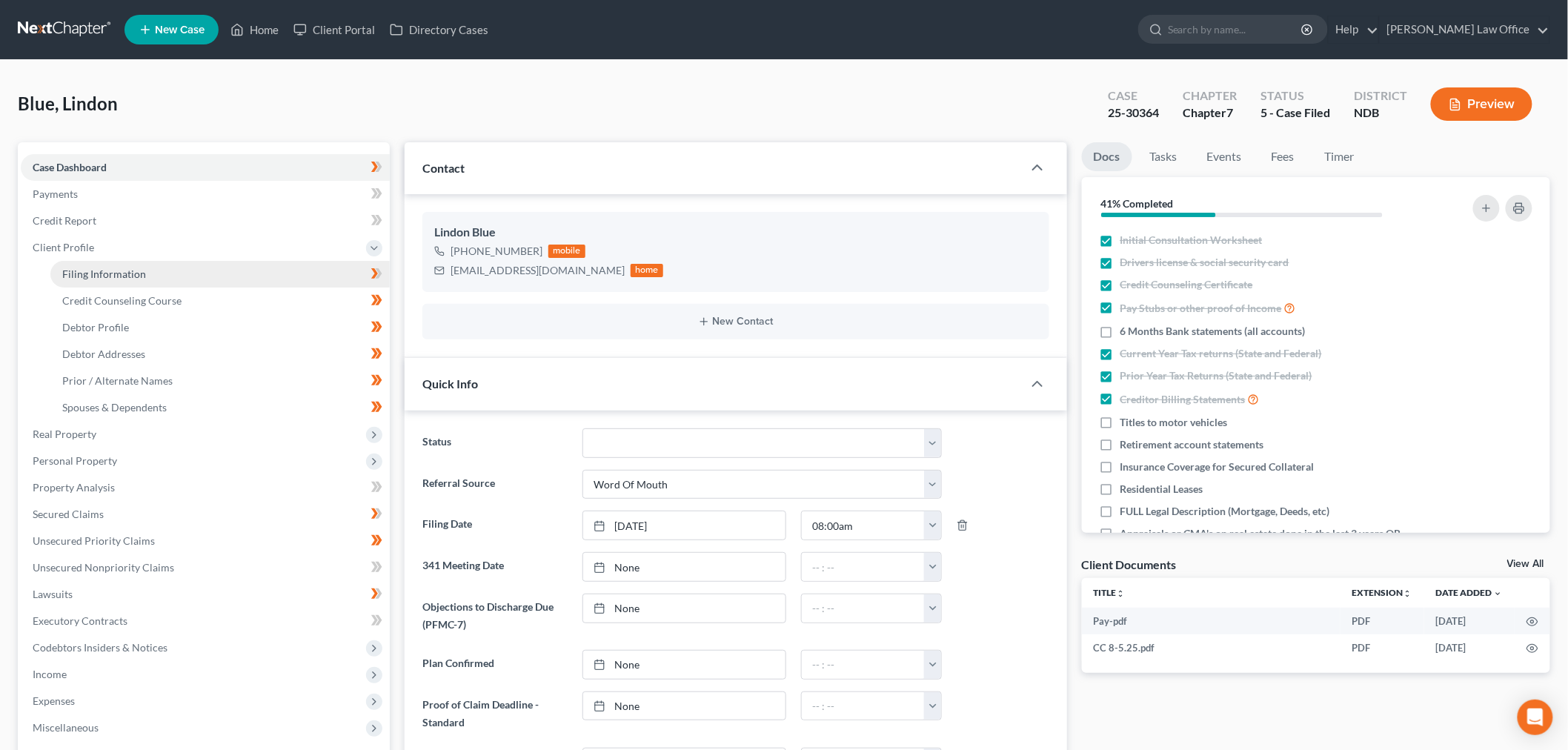
click at [141, 287] on link "Filing Information" at bounding box center [220, 274] width 339 height 26
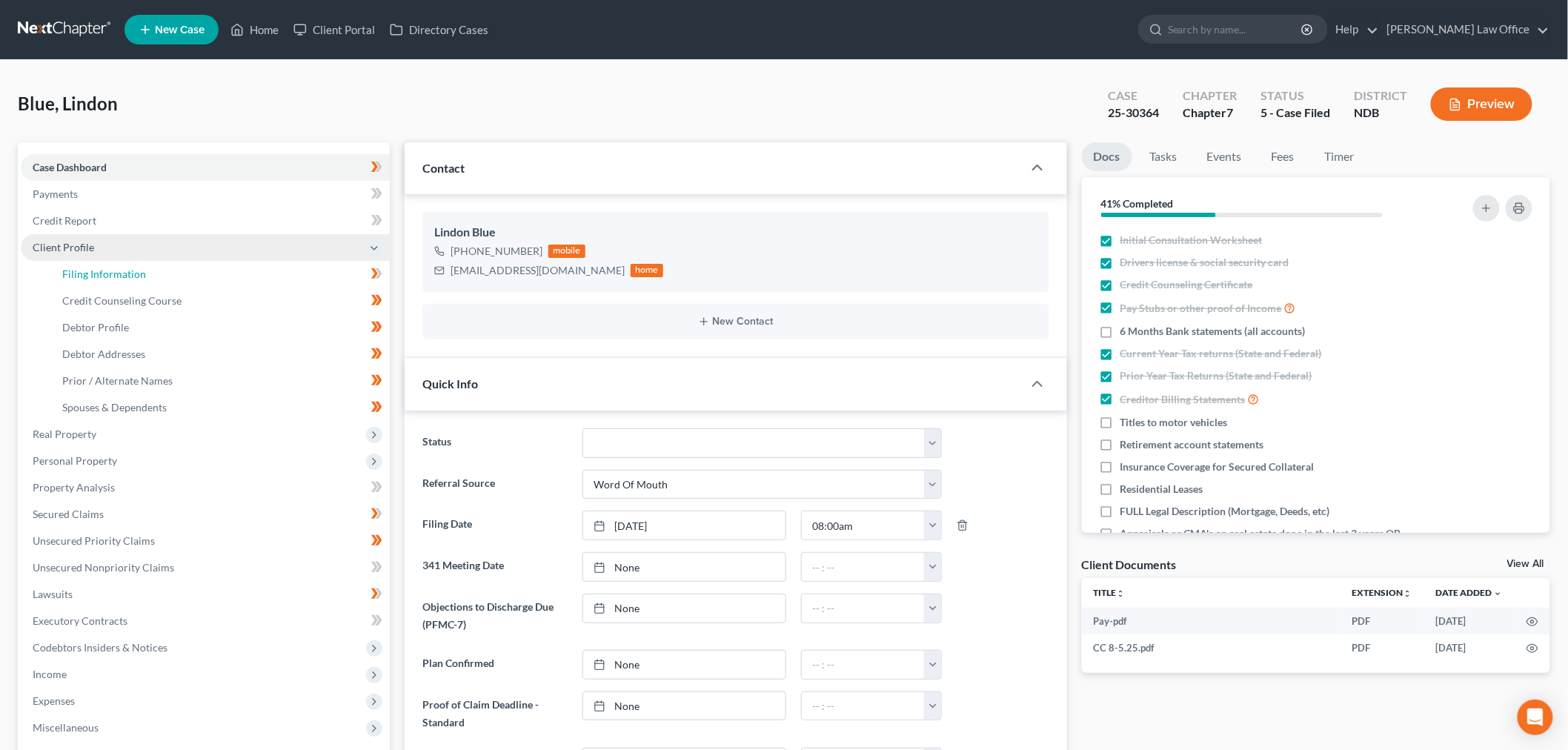
select select "1"
select select "0"
select select "29"
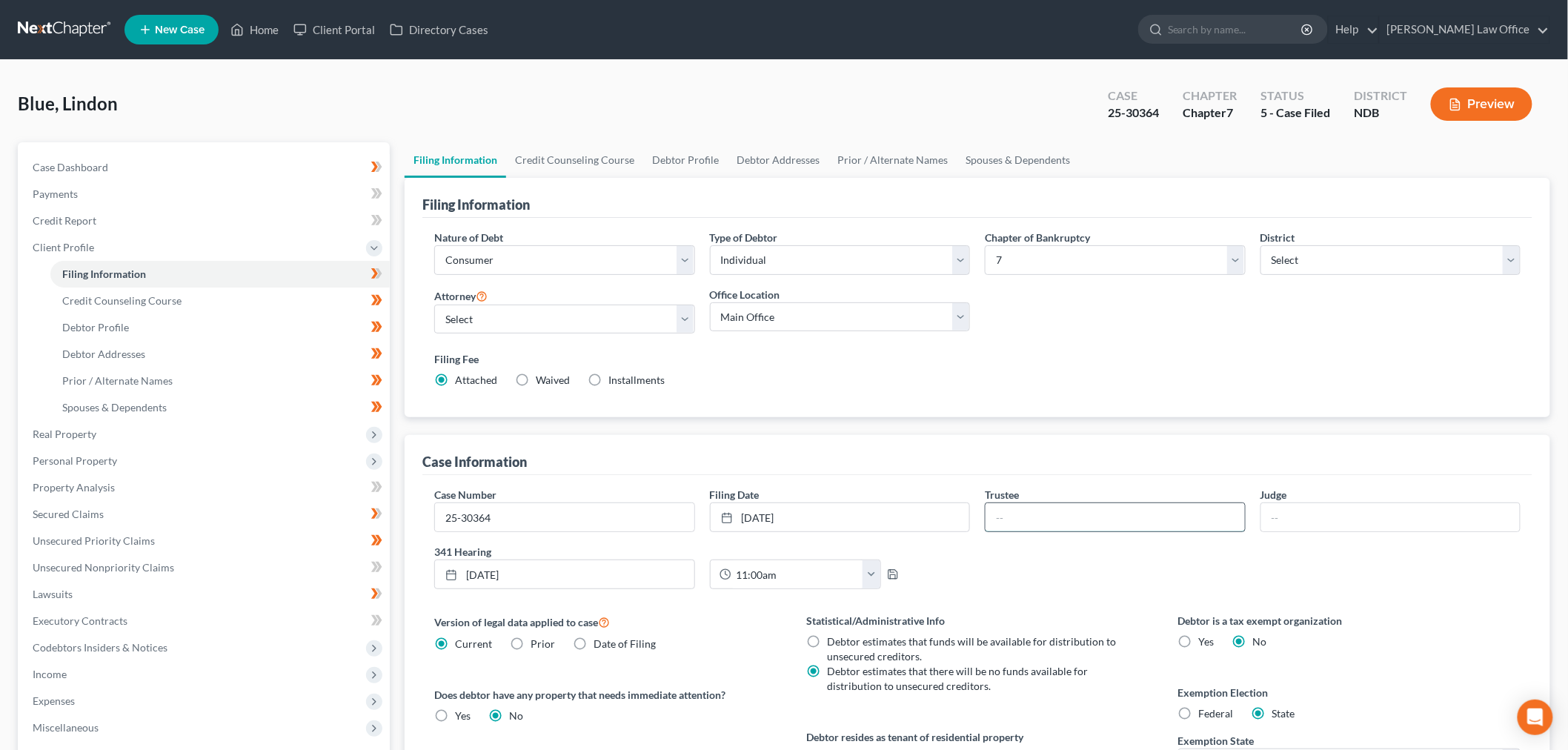
click at [1144, 531] on input "text" at bounding box center [1115, 517] width 259 height 28
type input "Doeling"
click at [1345, 531] on input "text" at bounding box center [1391, 517] width 259 height 28
type input "Hastings"
click at [112, 467] on span "Personal Property" at bounding box center [75, 460] width 84 height 12
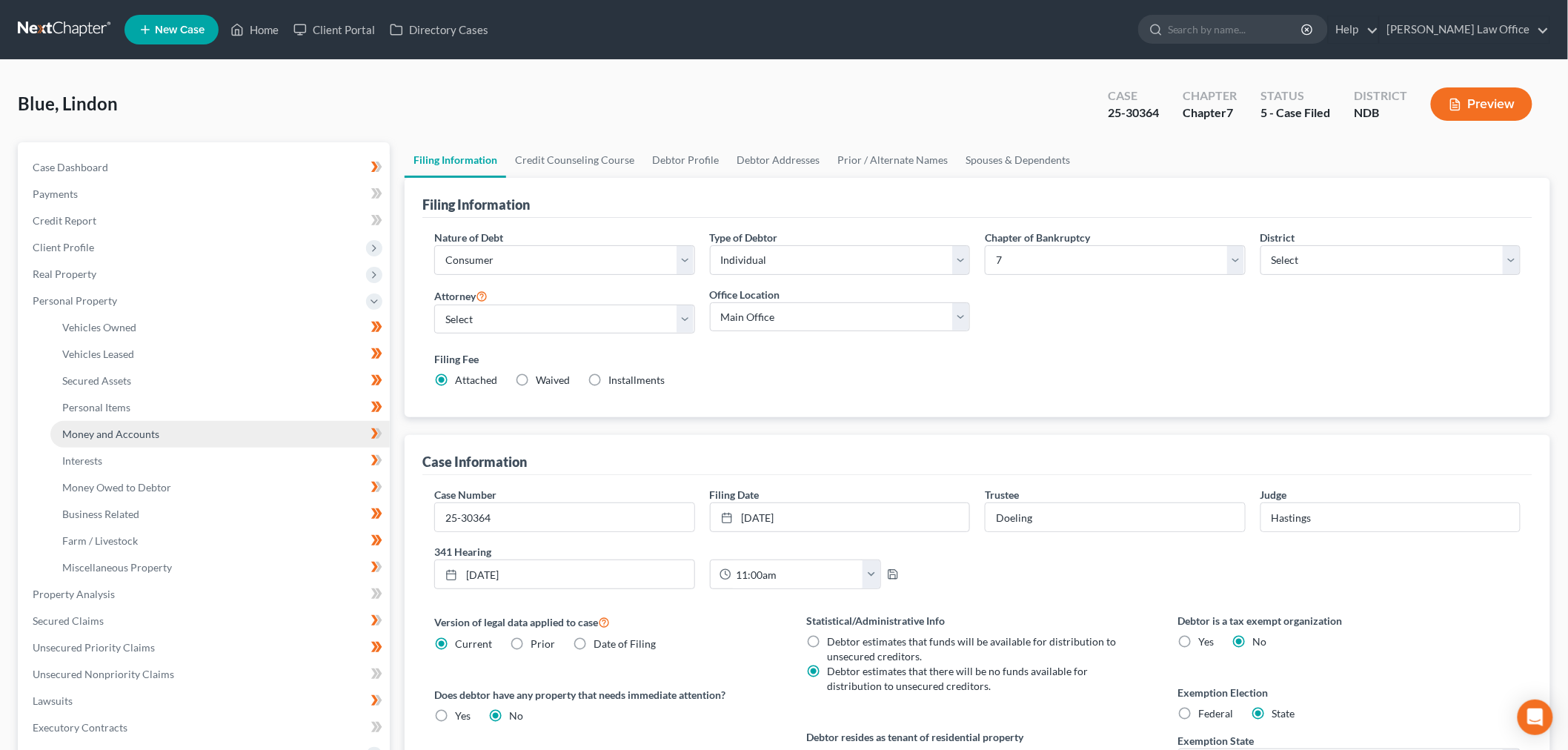
click at [159, 440] on span "Money and Accounts" at bounding box center [111, 433] width 97 height 12
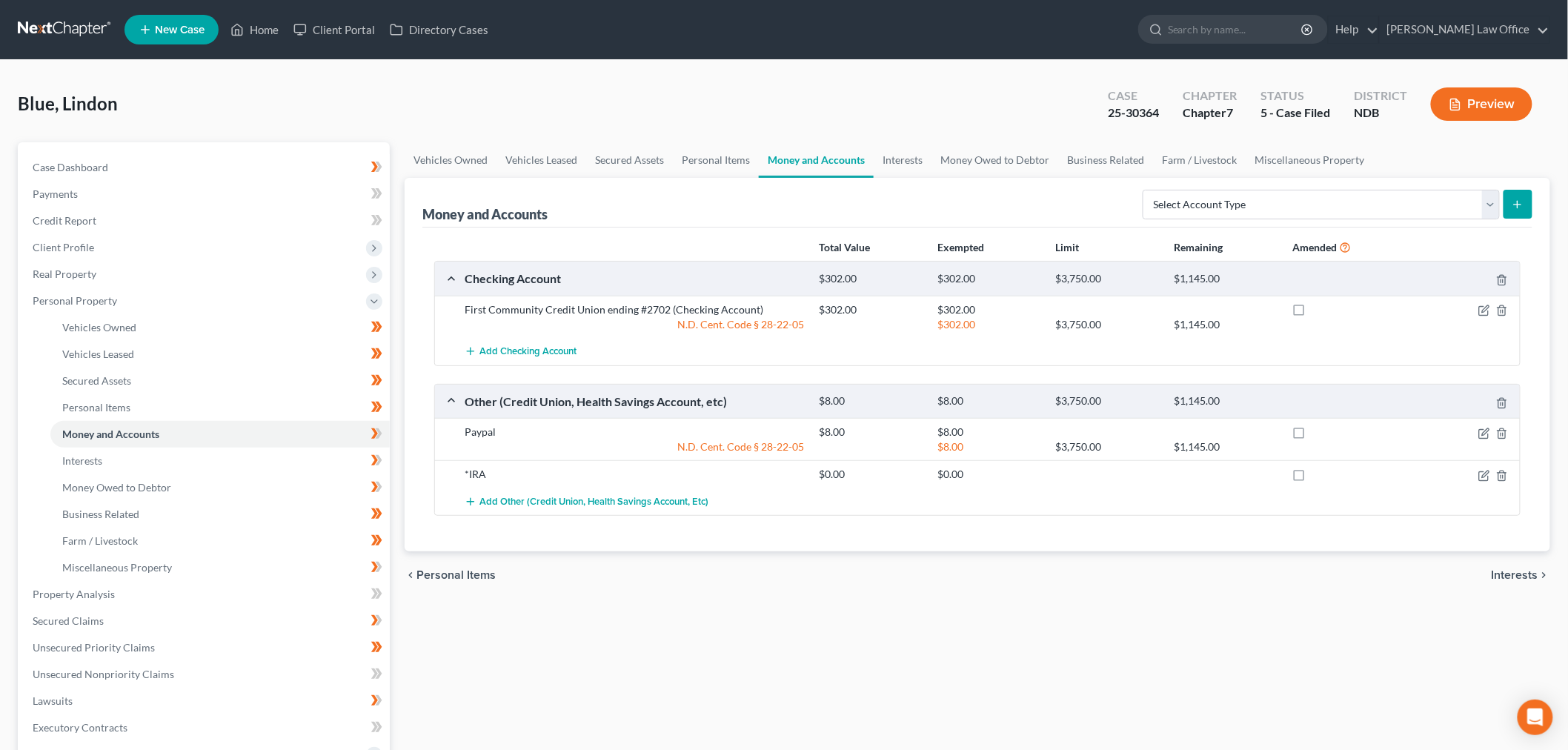
click at [78, 26] on link at bounding box center [65, 30] width 95 height 26
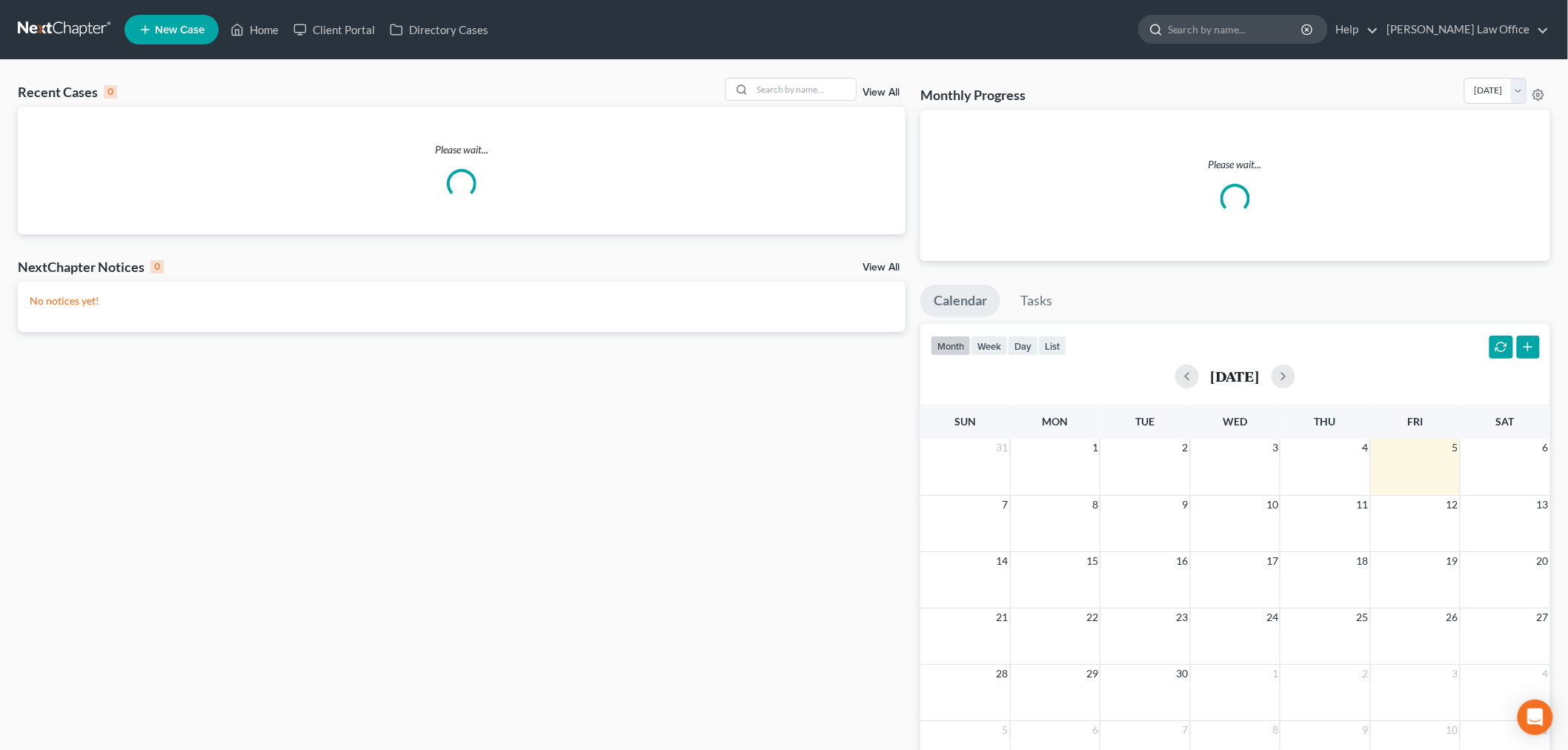
click at [1269, 37] on input "search" at bounding box center [1235, 29] width 135 height 27
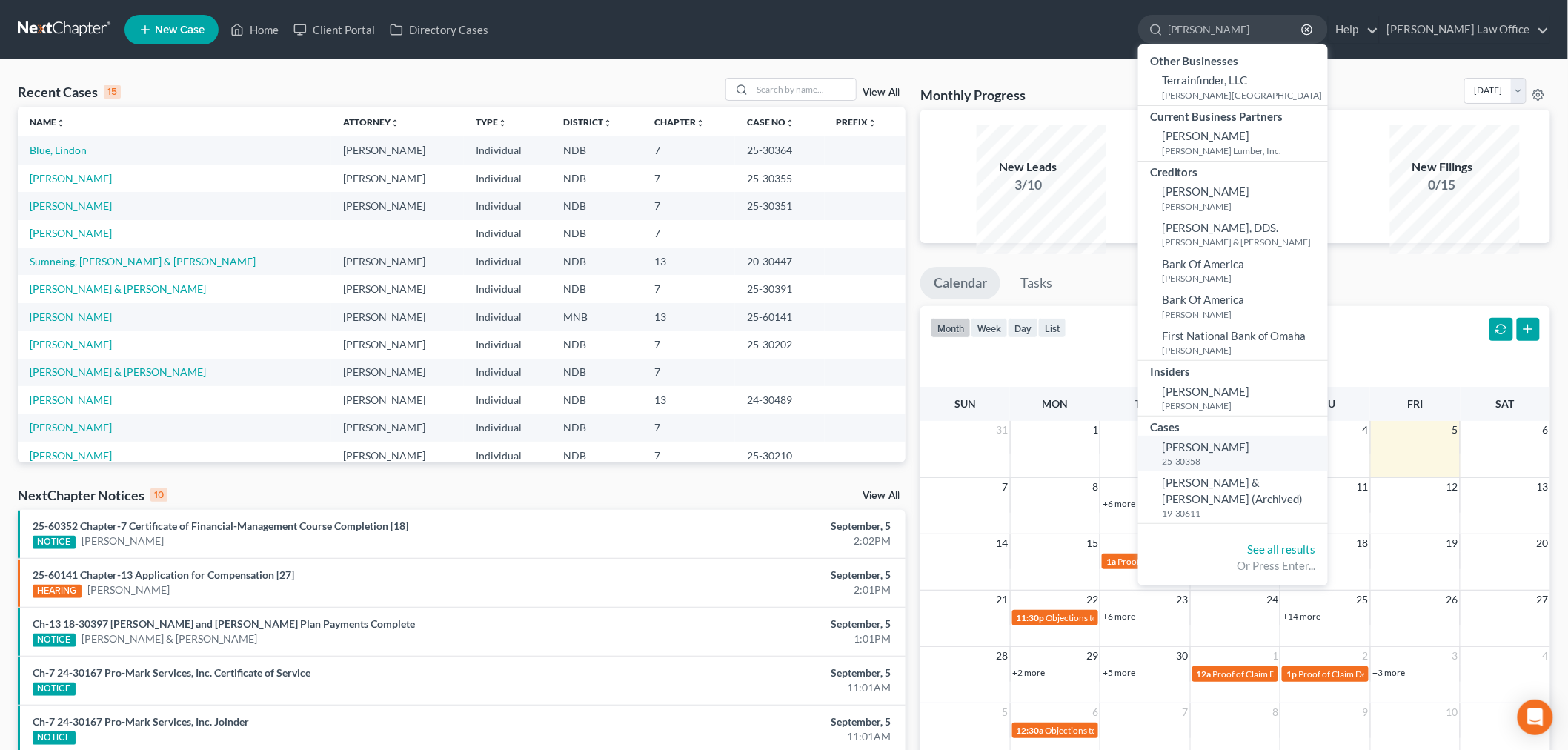
type input "[PERSON_NAME]"
click at [1205, 454] on span "[PERSON_NAME]" at bounding box center [1206, 446] width 88 height 13
select select "6"
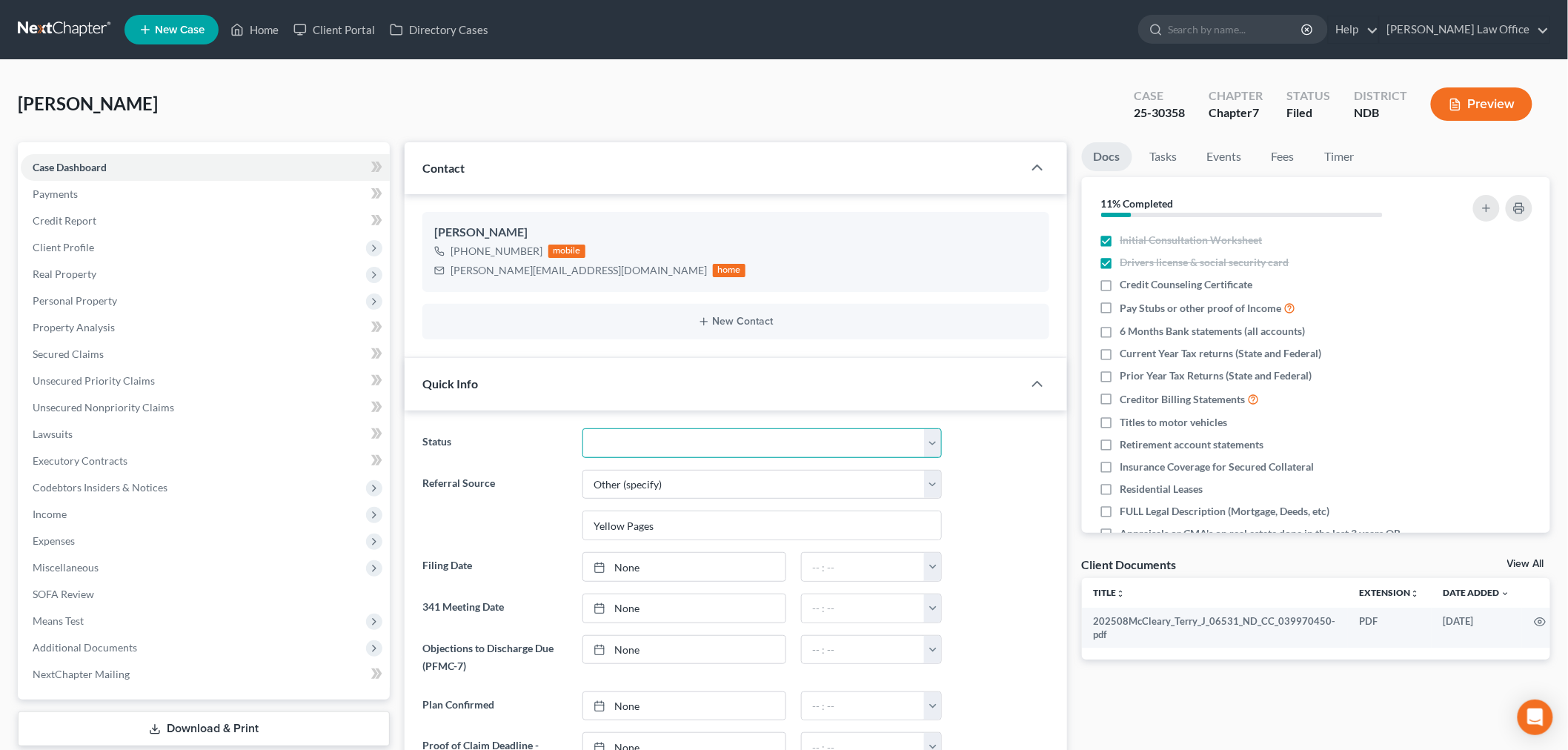
click at [691, 458] on select "10 - Chapter 13 Discharged 11 - Chapter 13 Converted to 7 12 - Debt Settlement/…" at bounding box center [763, 443] width 360 height 30
select select "8"
click at [586, 458] on select "10 - Chapter 13 Discharged 11 - Chapter 13 Converted to 7 12 - Debt Settlement/…" at bounding box center [763, 443] width 360 height 30
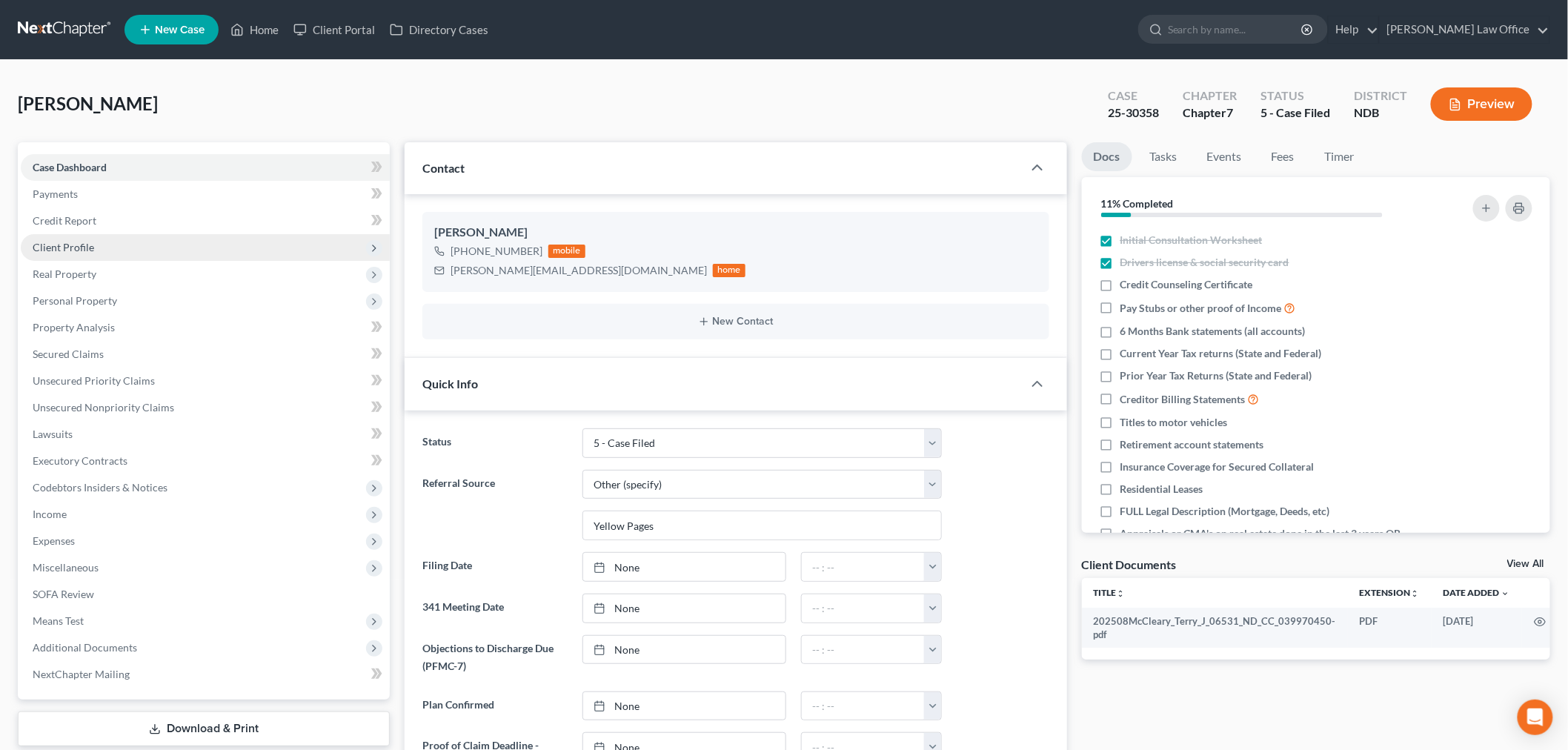
click at [127, 261] on span "Client Profile" at bounding box center [205, 248] width 369 height 26
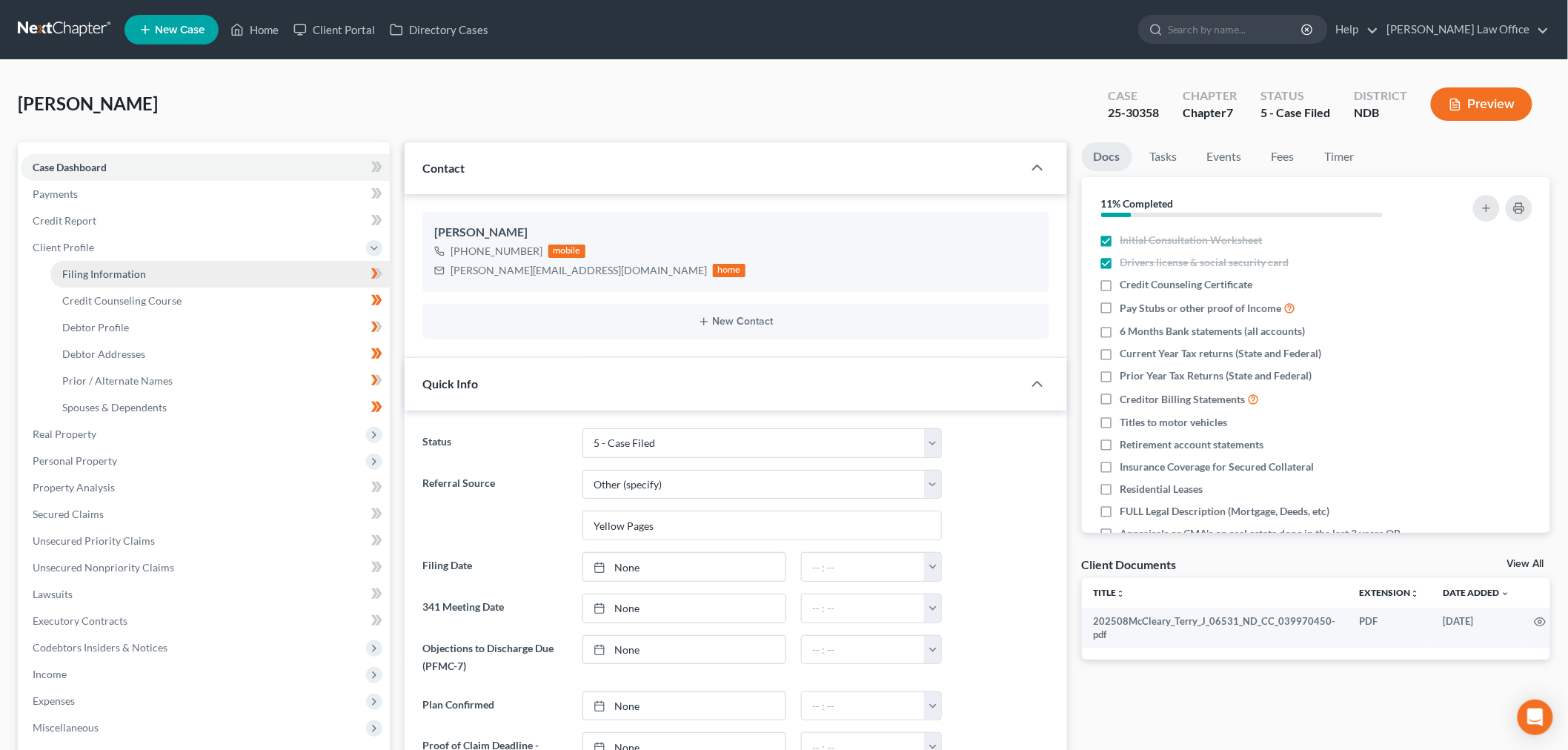
click at [124, 280] on span "Filing Information" at bounding box center [103, 273] width 83 height 12
select select "0"
select select "3"
select select "0"
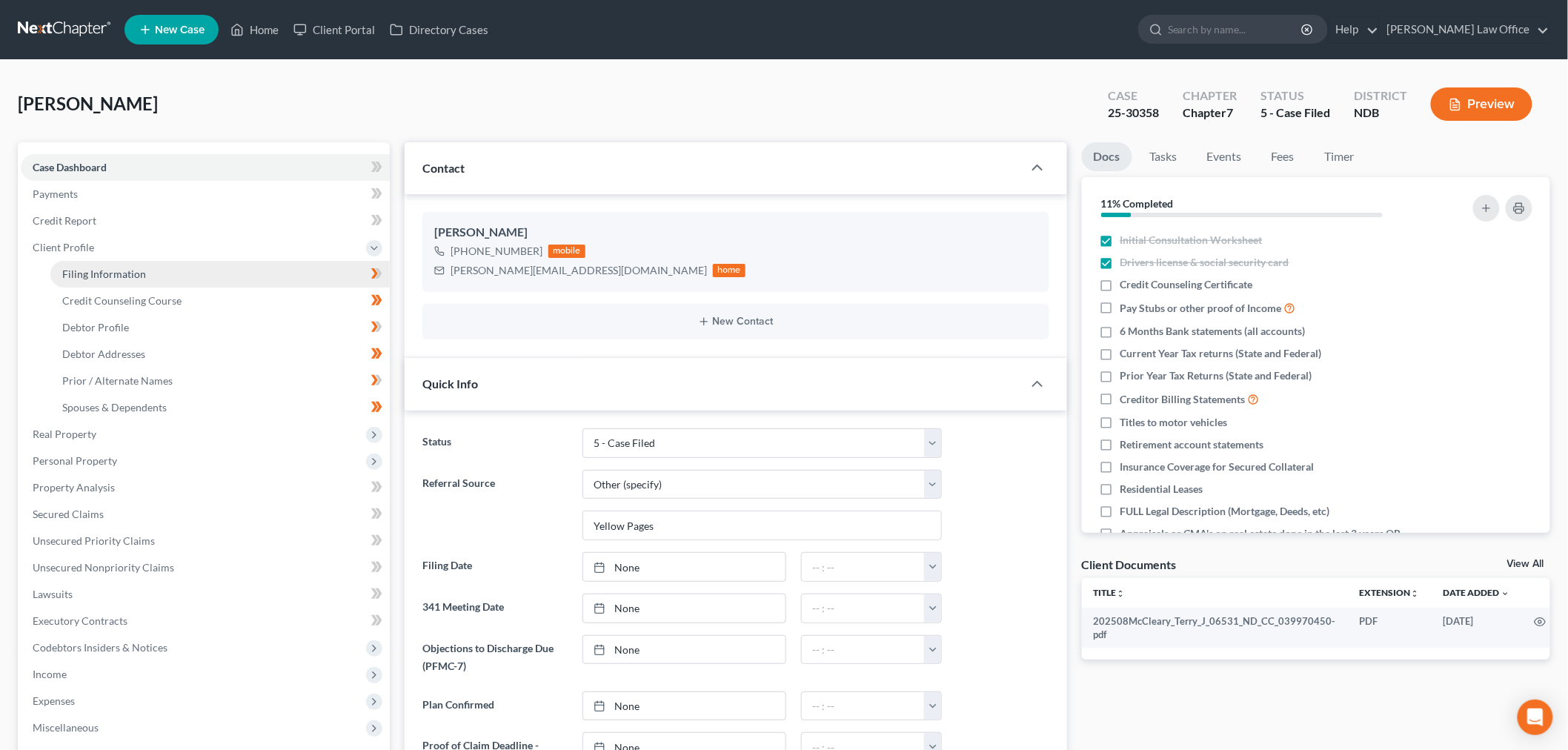
select select "29"
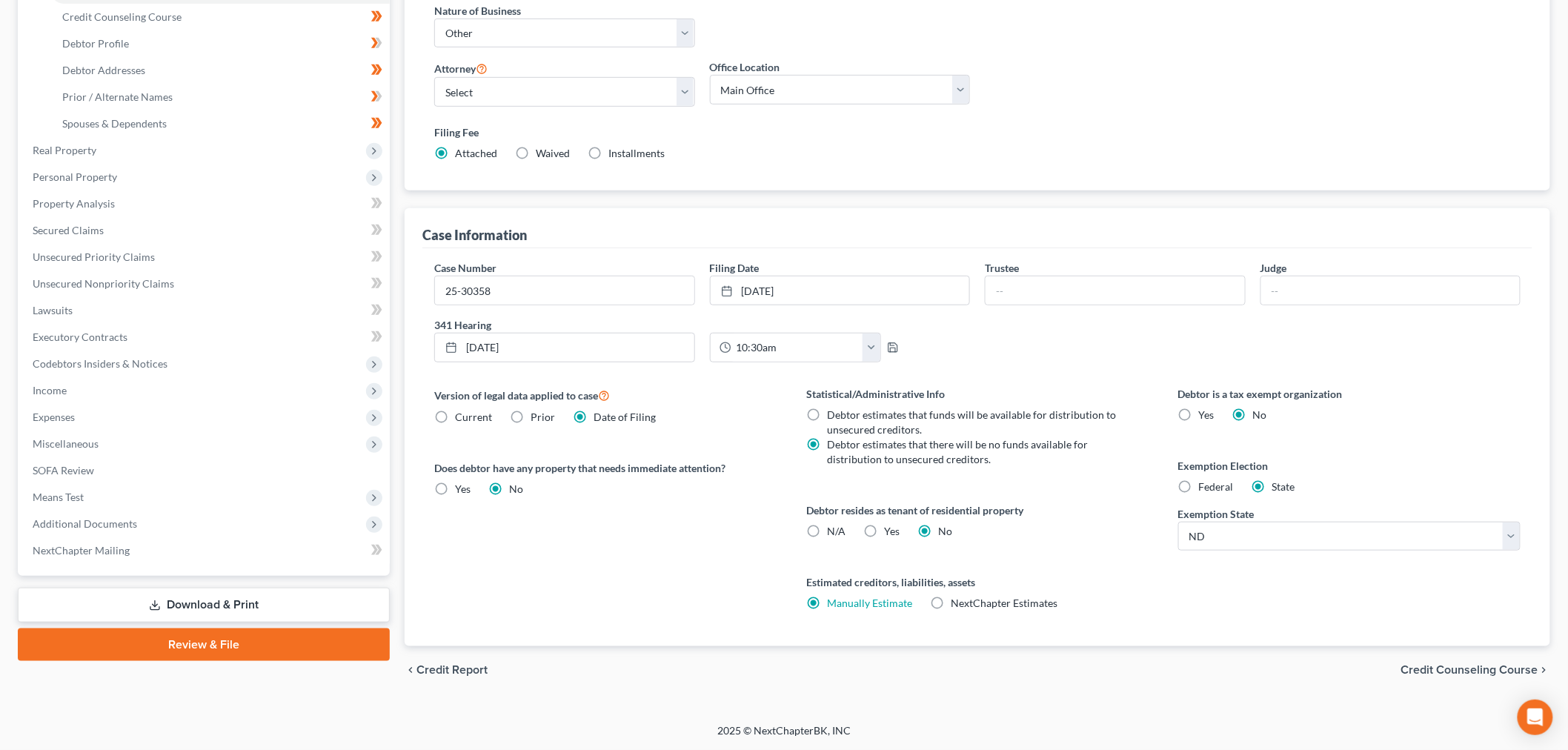
scroll to position [411, 0]
